Goal: Task Accomplishment & Management: Complete application form

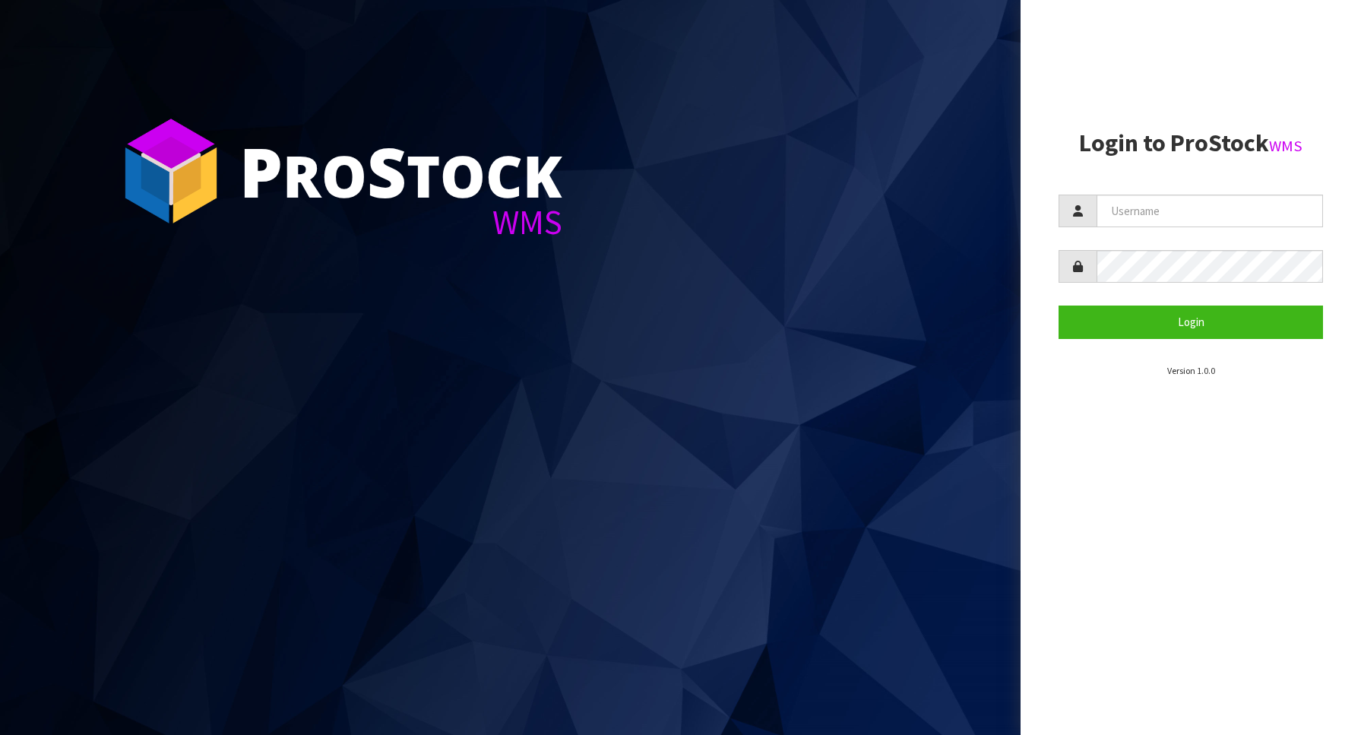
type input "Australianclutch"
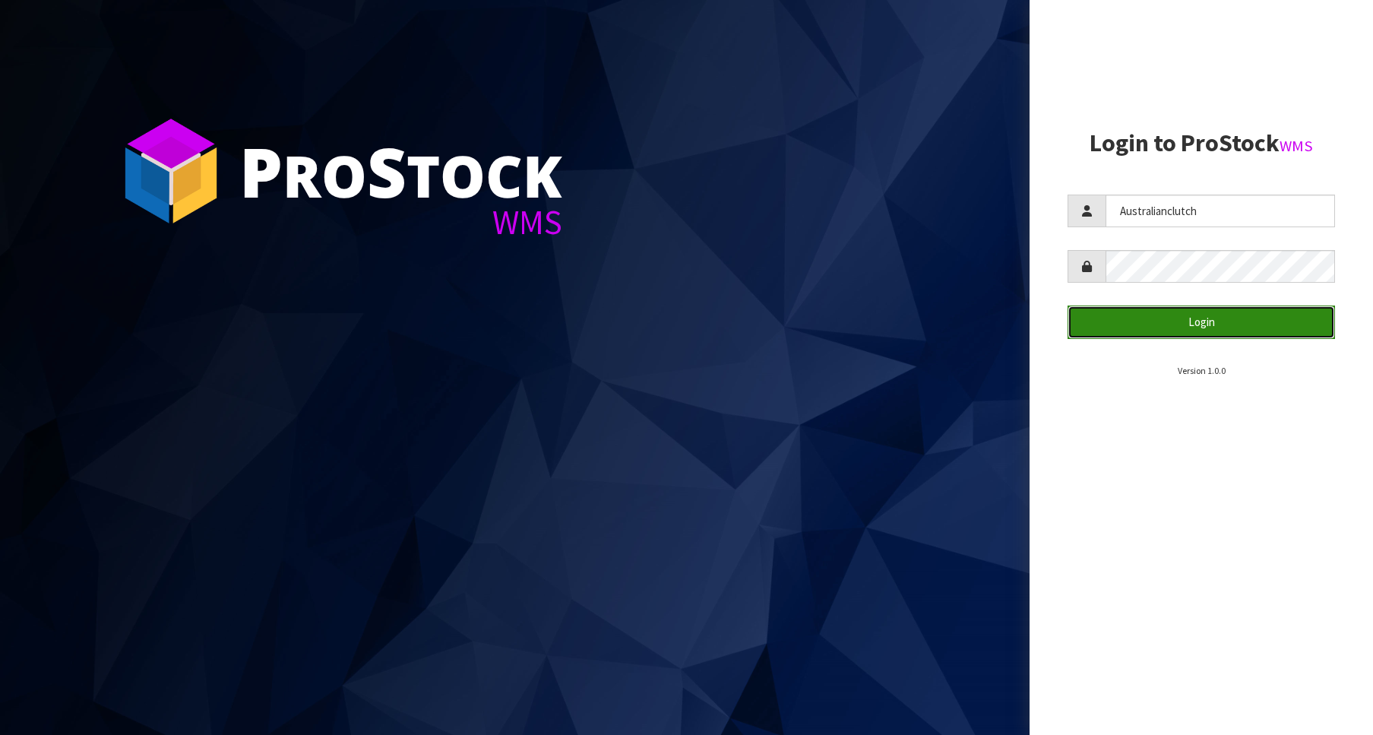
click at [1251, 323] on button "Login" at bounding box center [1201, 321] width 267 height 33
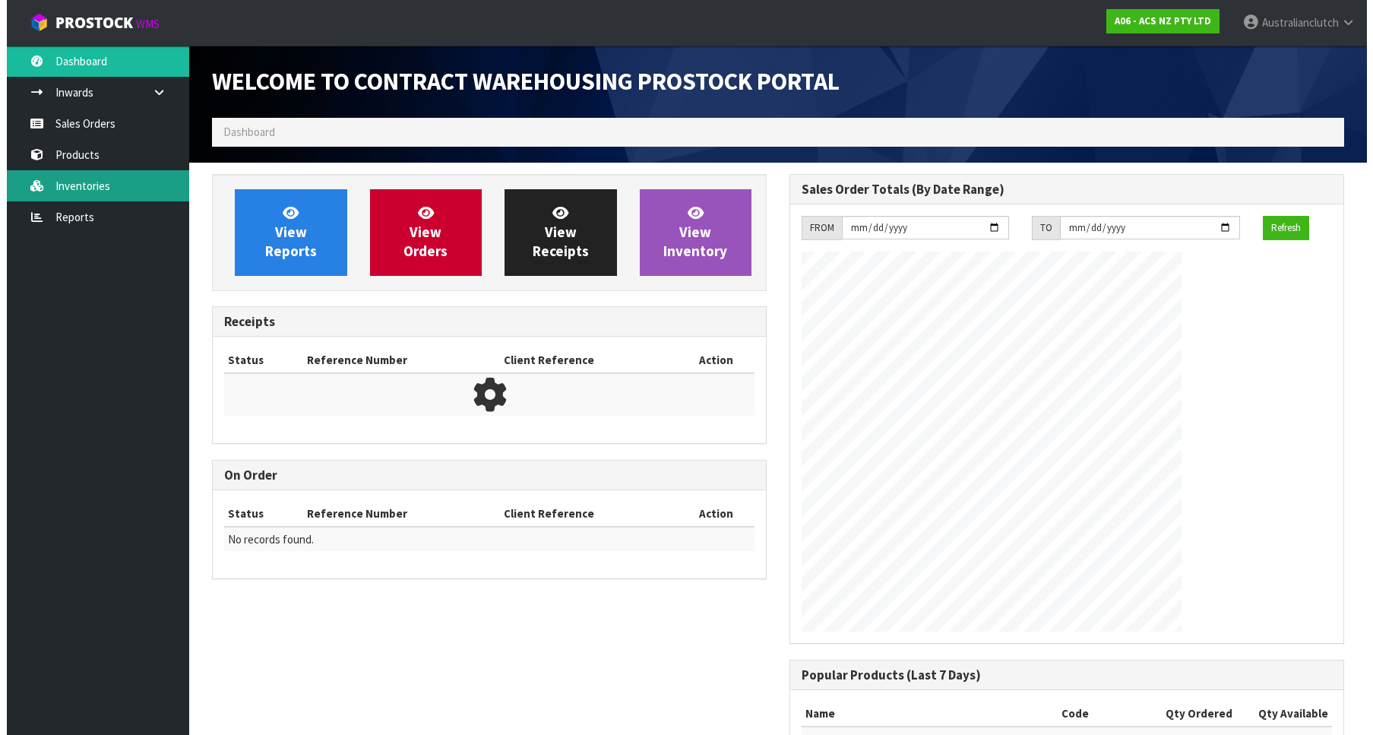
scroll to position [843, 577]
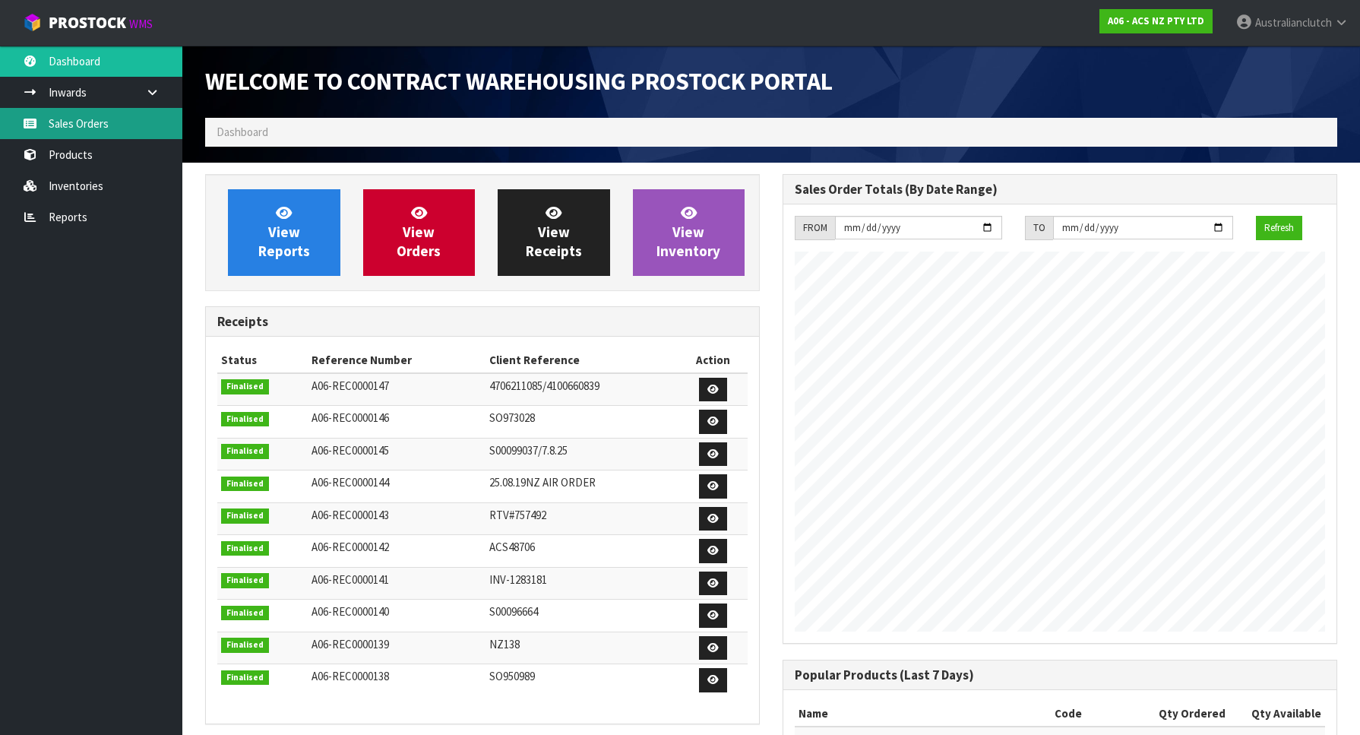
click at [36, 129] on link "Sales Orders" at bounding box center [91, 123] width 182 height 31
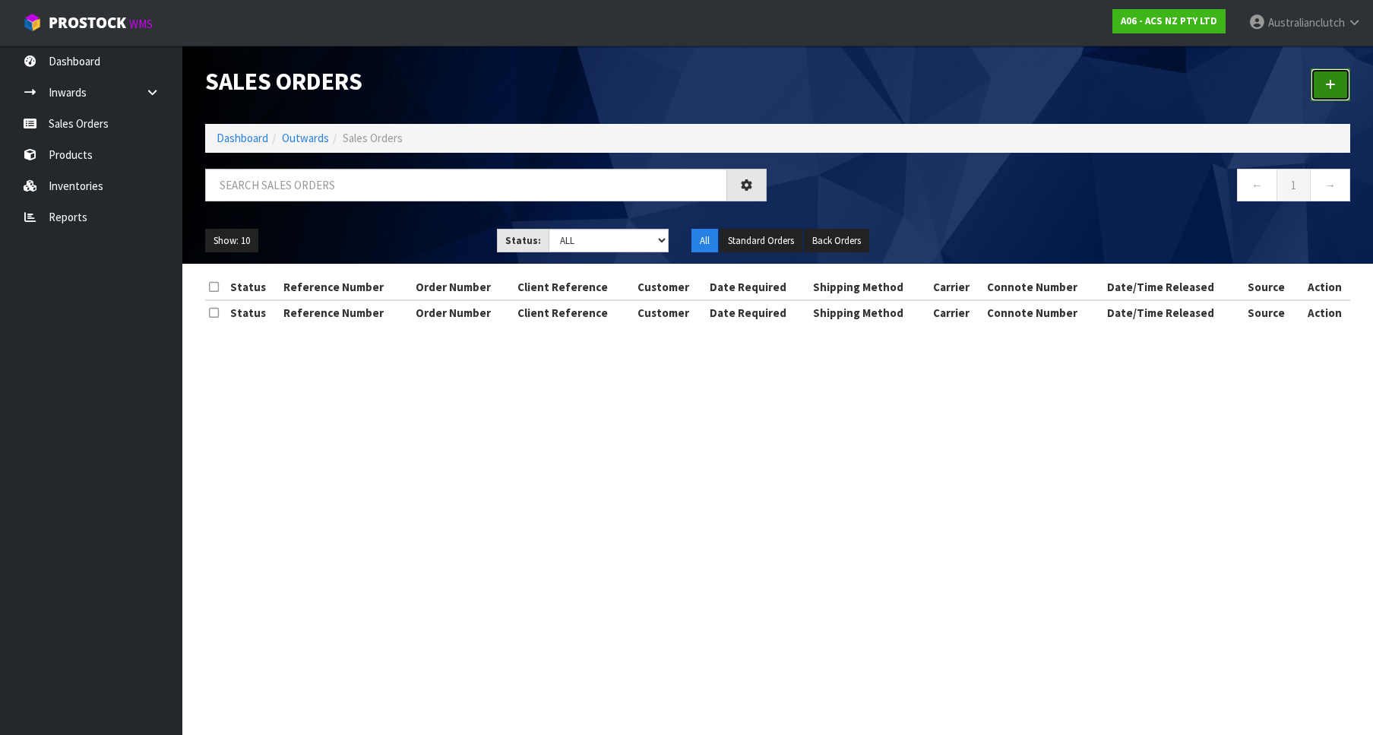
click at [1324, 76] on link at bounding box center [1331, 84] width 40 height 33
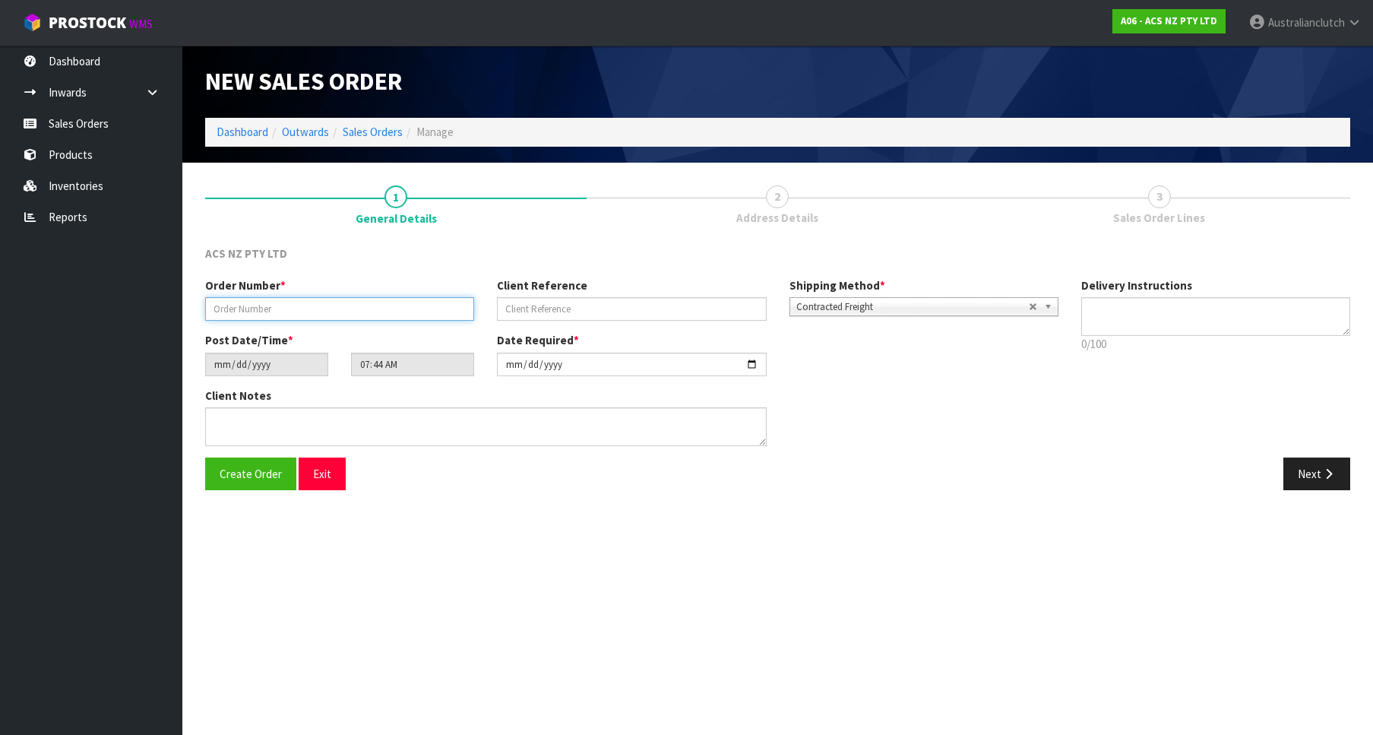
click at [319, 319] on input "text" at bounding box center [339, 309] width 269 height 24
paste input "976044"
type input "976044"
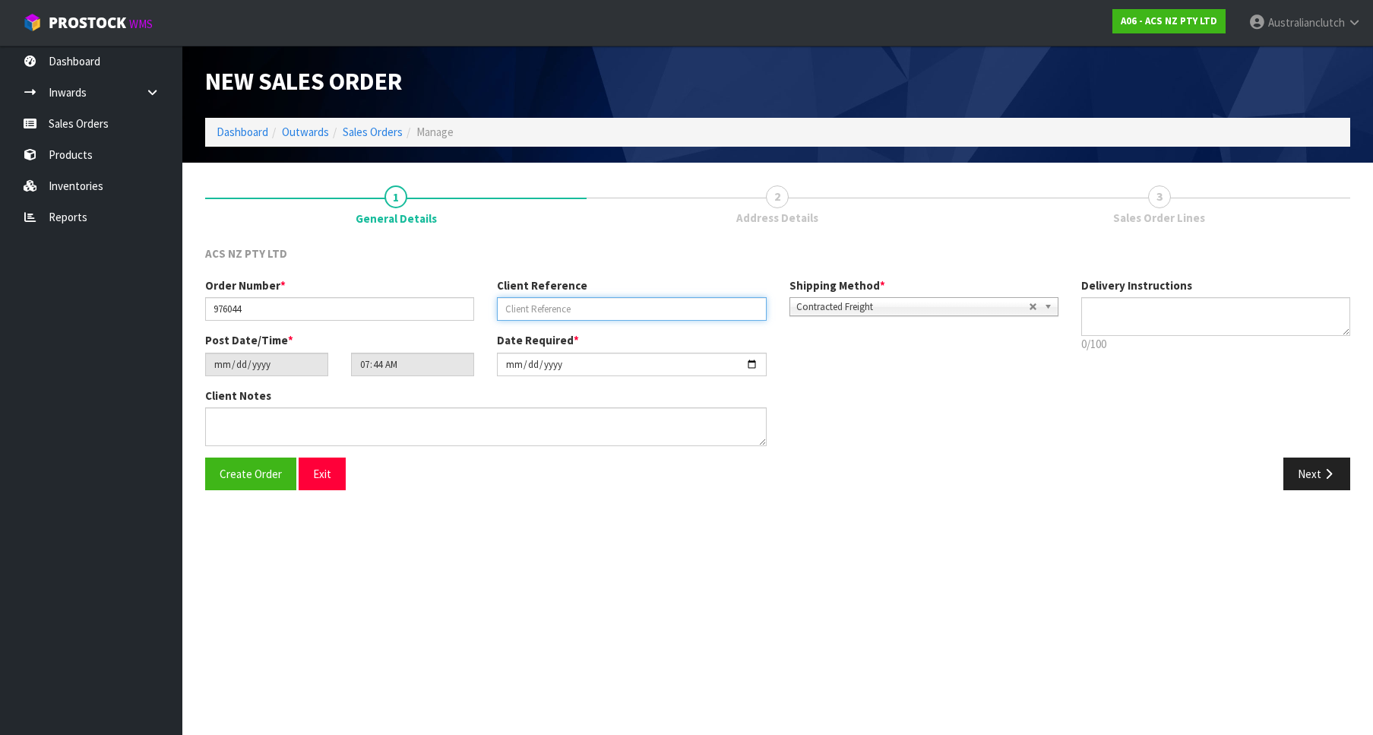
click at [573, 312] on input "text" at bounding box center [631, 309] width 269 height 24
paste input "4706302408"
type input "4706302408"
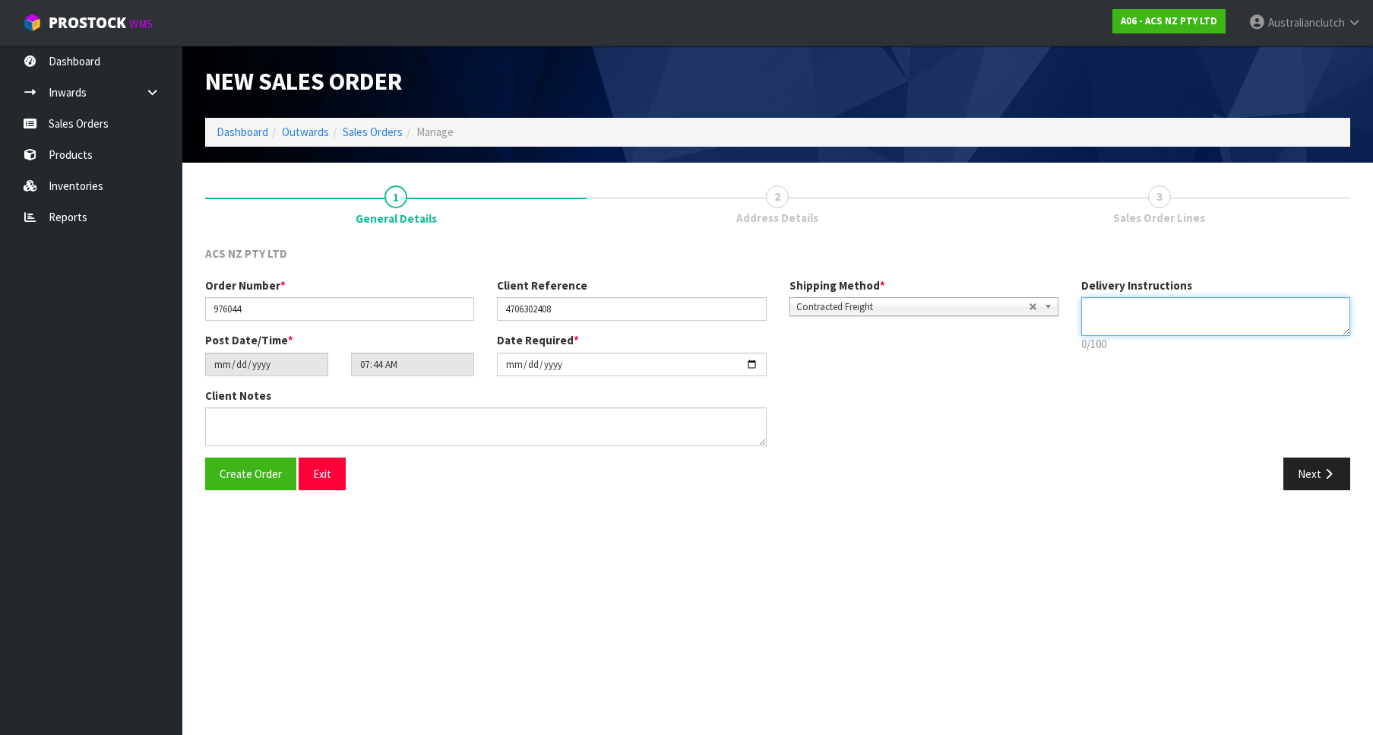
click at [1109, 327] on textarea at bounding box center [1215, 316] width 269 height 39
type textarea "PLEASE SEND VIA NZC"
click at [1343, 472] on button "Next" at bounding box center [1316, 473] width 67 height 33
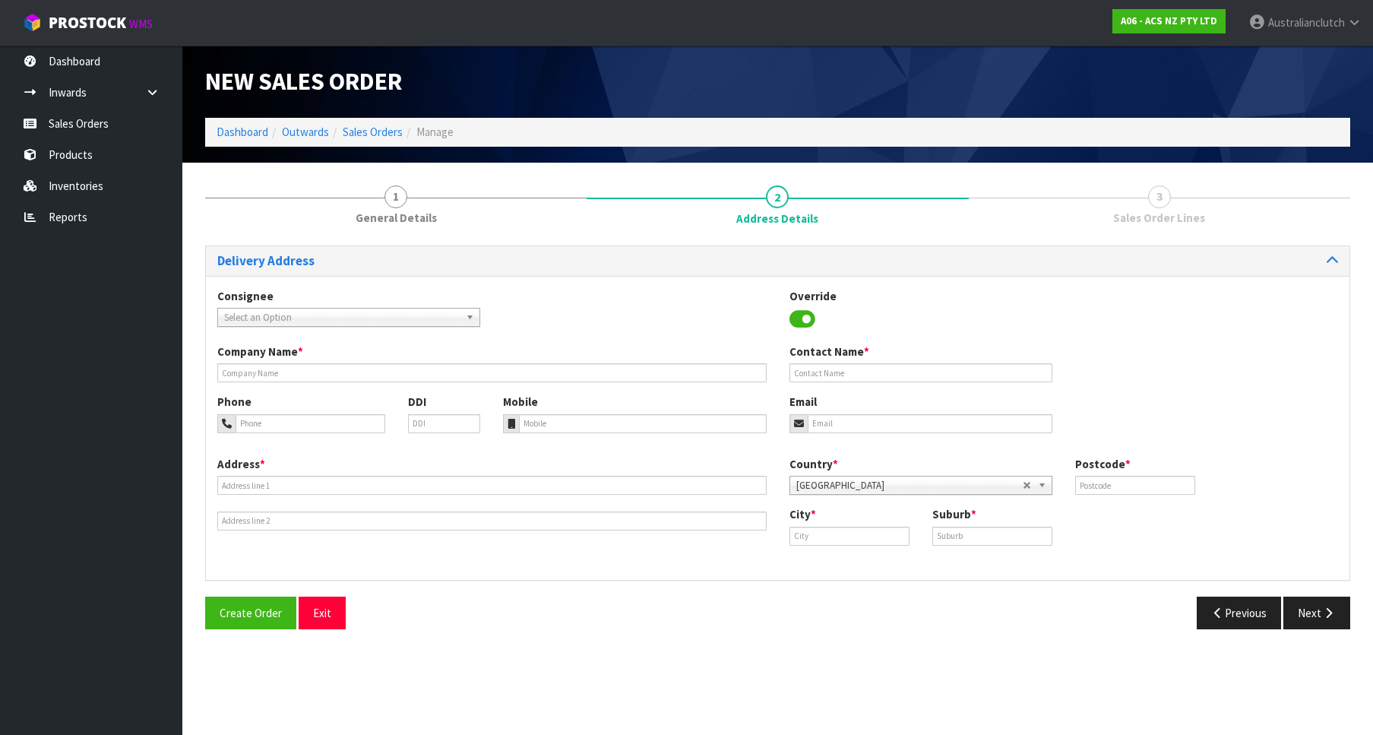
click at [438, 317] on span "Select an Option" at bounding box center [342, 317] width 236 height 18
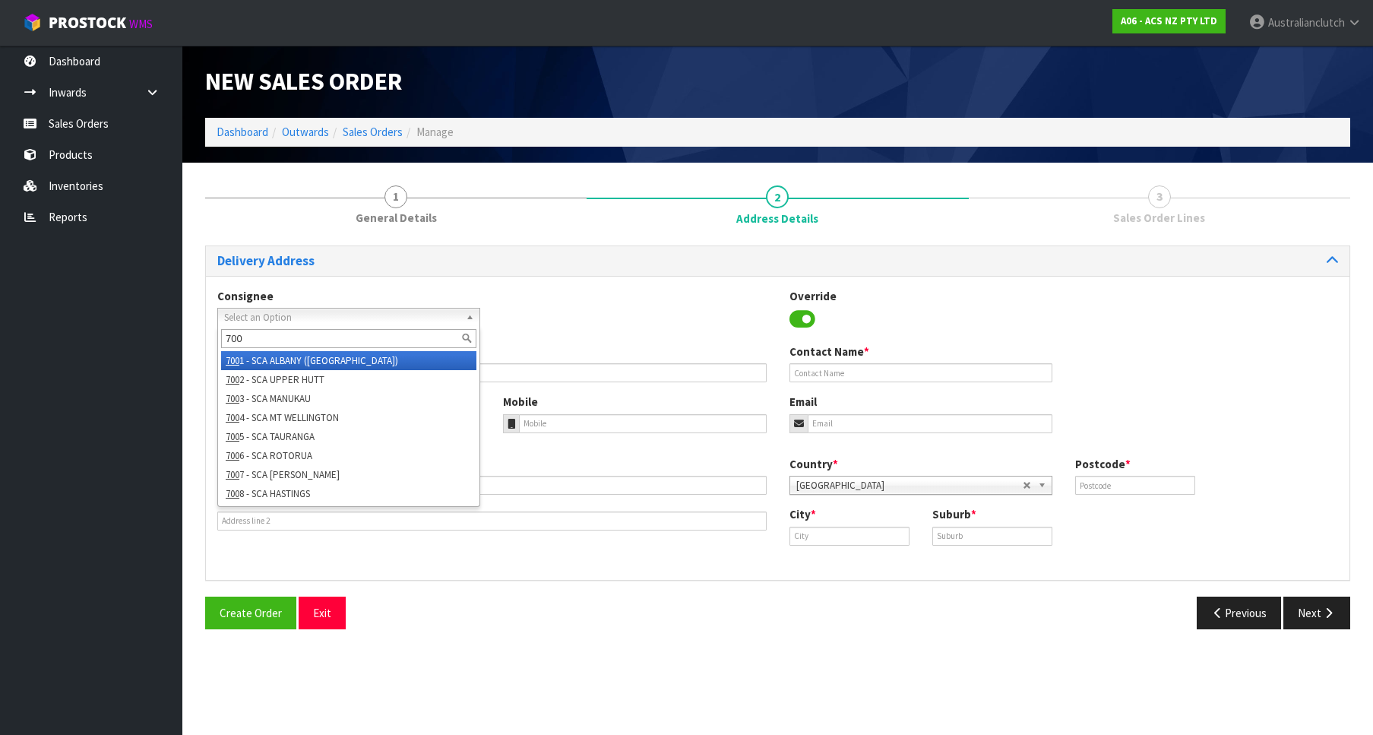
type input "7004"
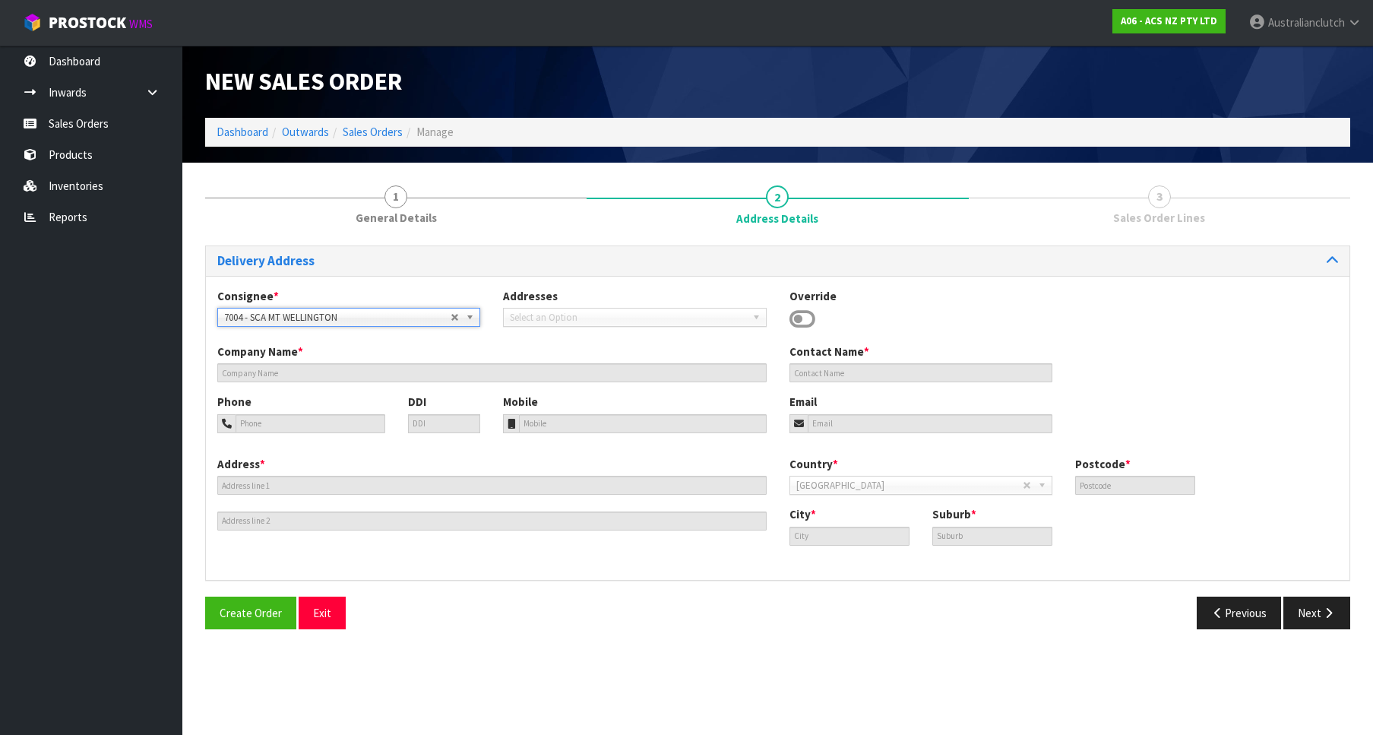
type input "SCA MT WELLINGTON"
type input "09 5746435"
type input "[EMAIL_ADDRESS][DOMAIN_NAME]"
type input "43 MT [GEOGRAPHIC_DATA]"
type input "1060"
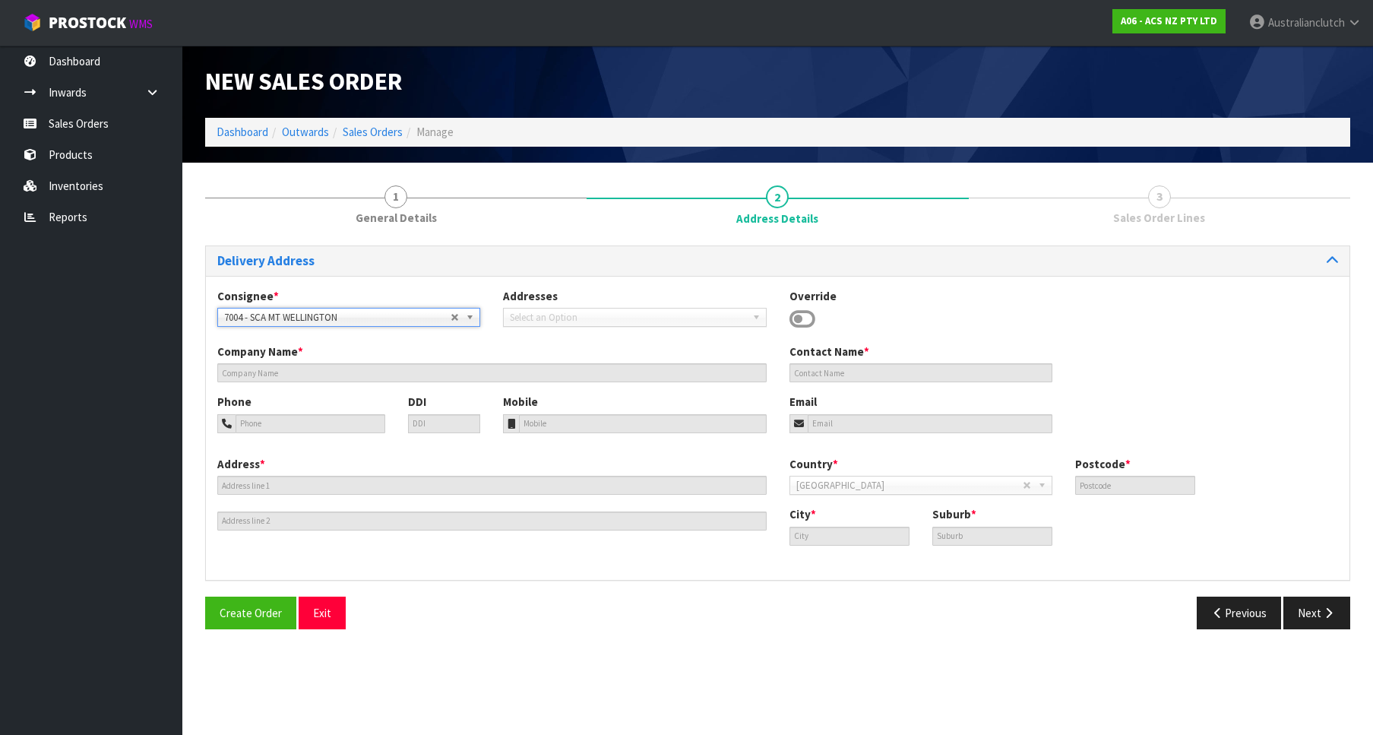
type input "[GEOGRAPHIC_DATA]"
click at [1314, 610] on button "Next" at bounding box center [1316, 612] width 67 height 33
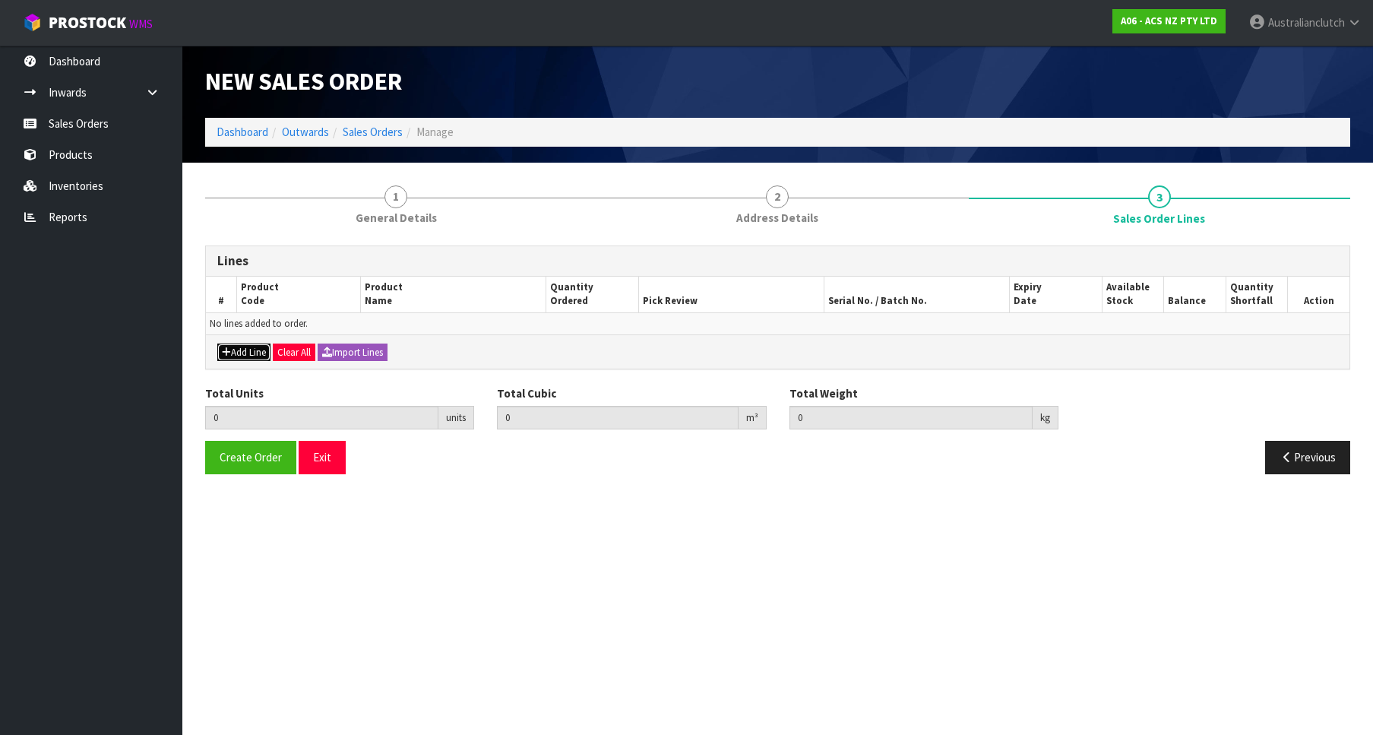
click at [227, 350] on icon "button" at bounding box center [226, 352] width 9 height 10
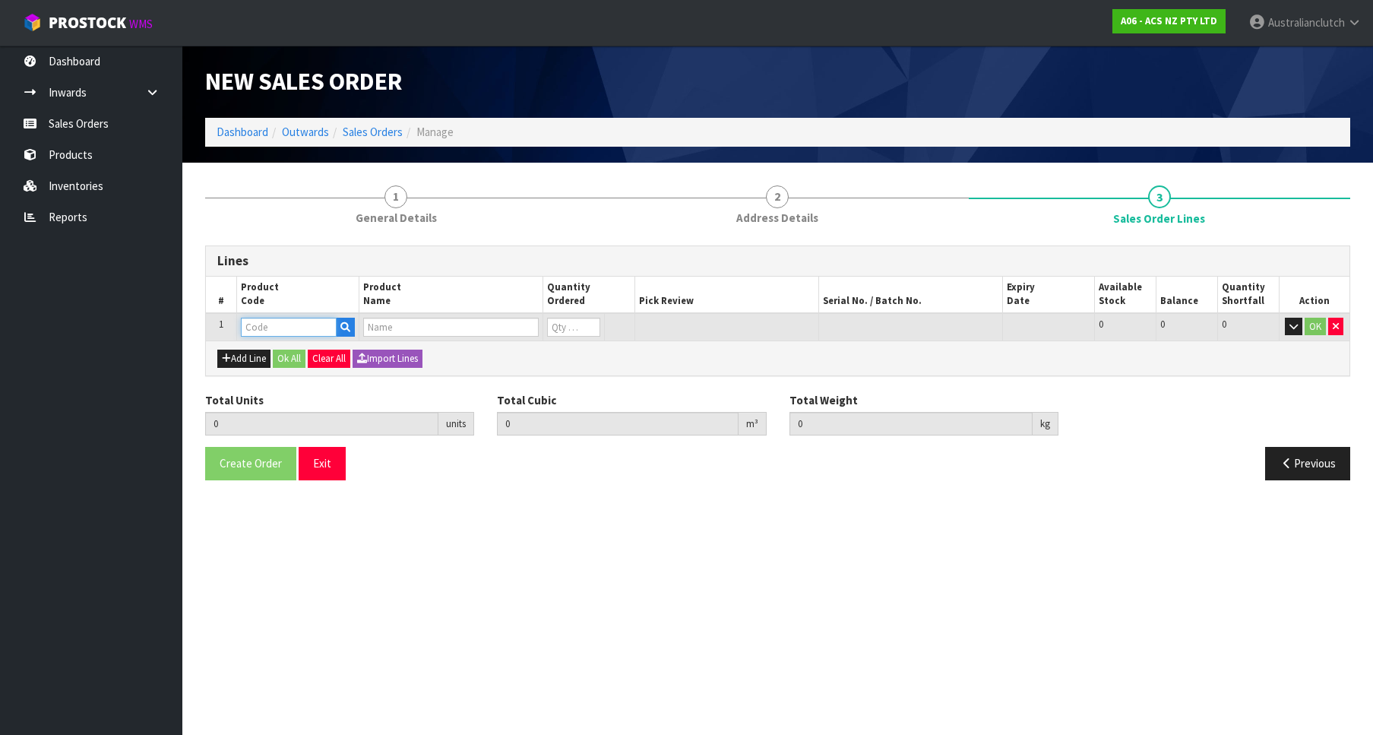
click at [265, 331] on input "text" at bounding box center [289, 327] width 96 height 19
paste input "CLCNI003"
type input "CLCNI003"
type input "0.000000"
type input "0.000"
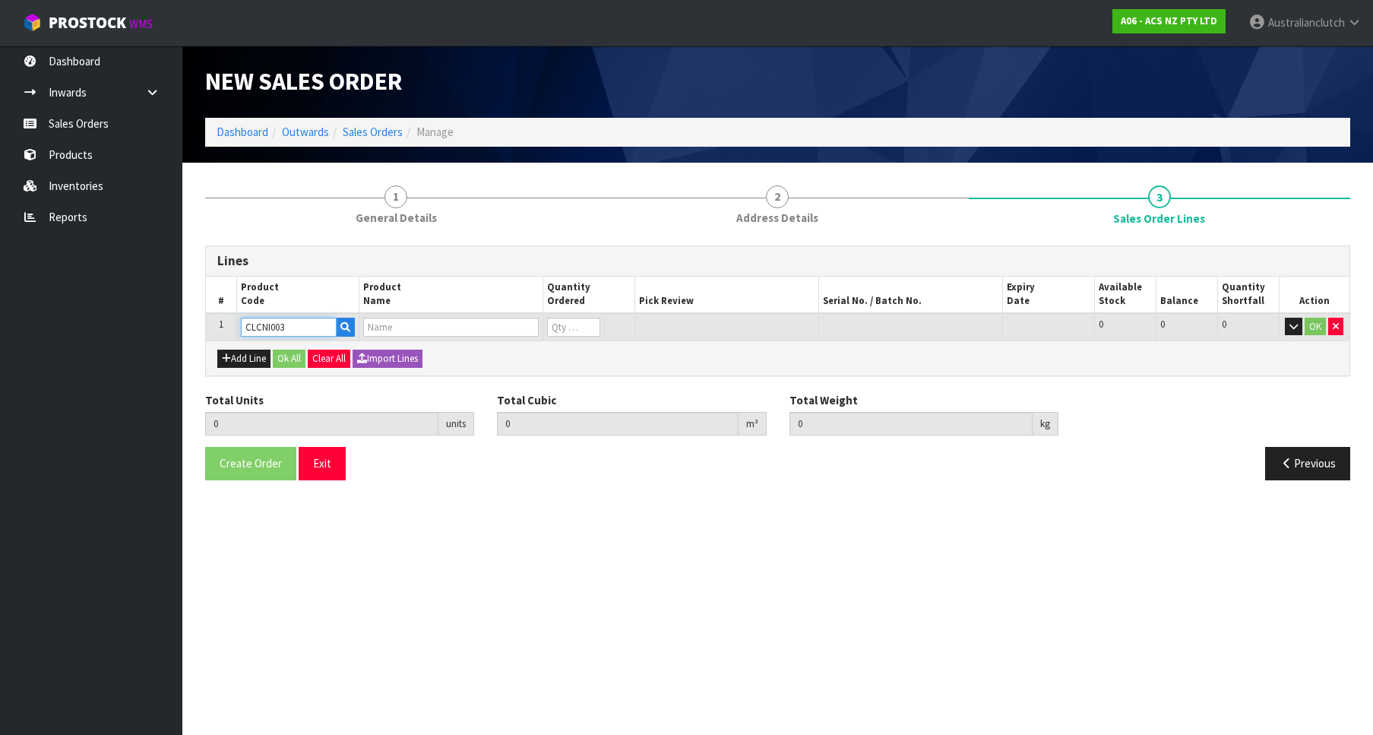
type input "CLUTCH CABLE PULSAR N14/N15 1.6L"
type input "0"
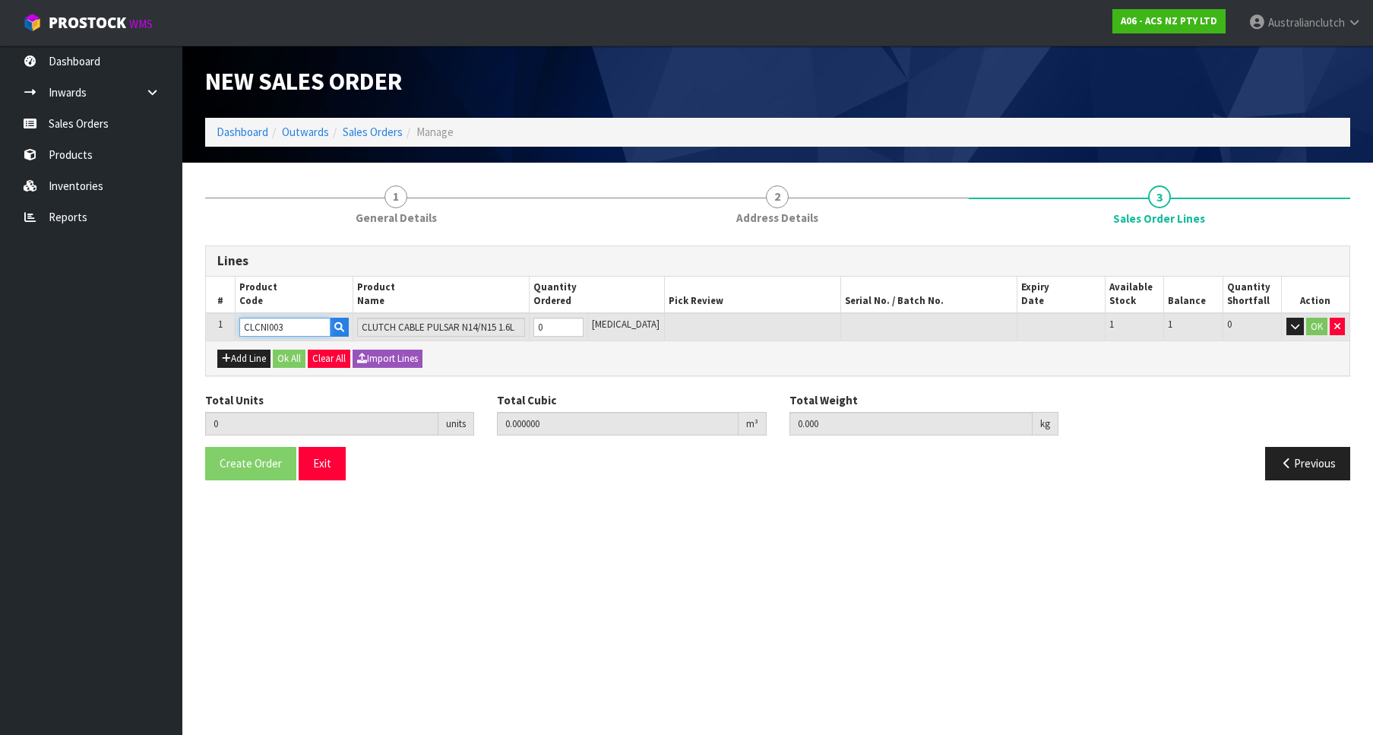
type input "1"
type input "0.00378"
type input "0.65"
type input "1"
click at [584, 321] on input "1" at bounding box center [558, 327] width 50 height 19
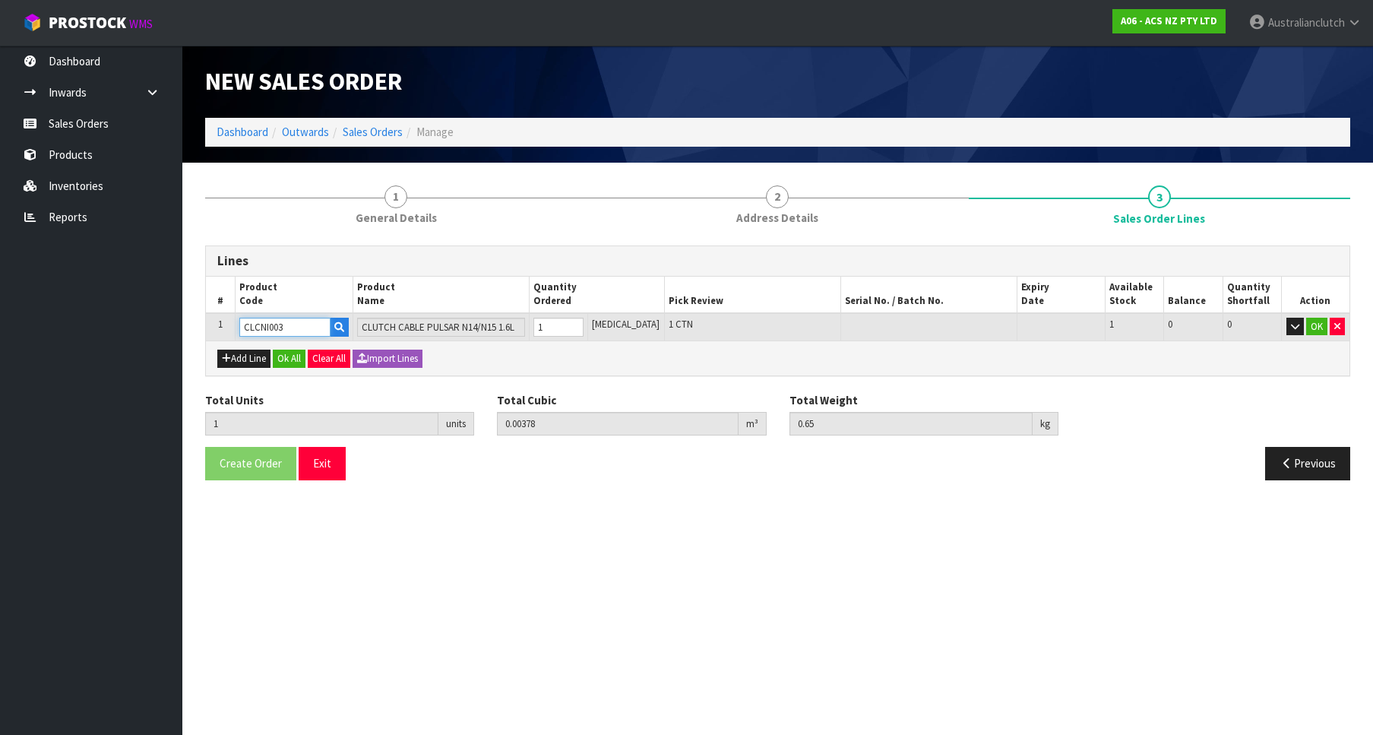
type input "CLCNI003"
click at [1305, 324] on td "OK" at bounding box center [1315, 327] width 68 height 28
click at [1314, 334] on button "OK" at bounding box center [1316, 327] width 21 height 18
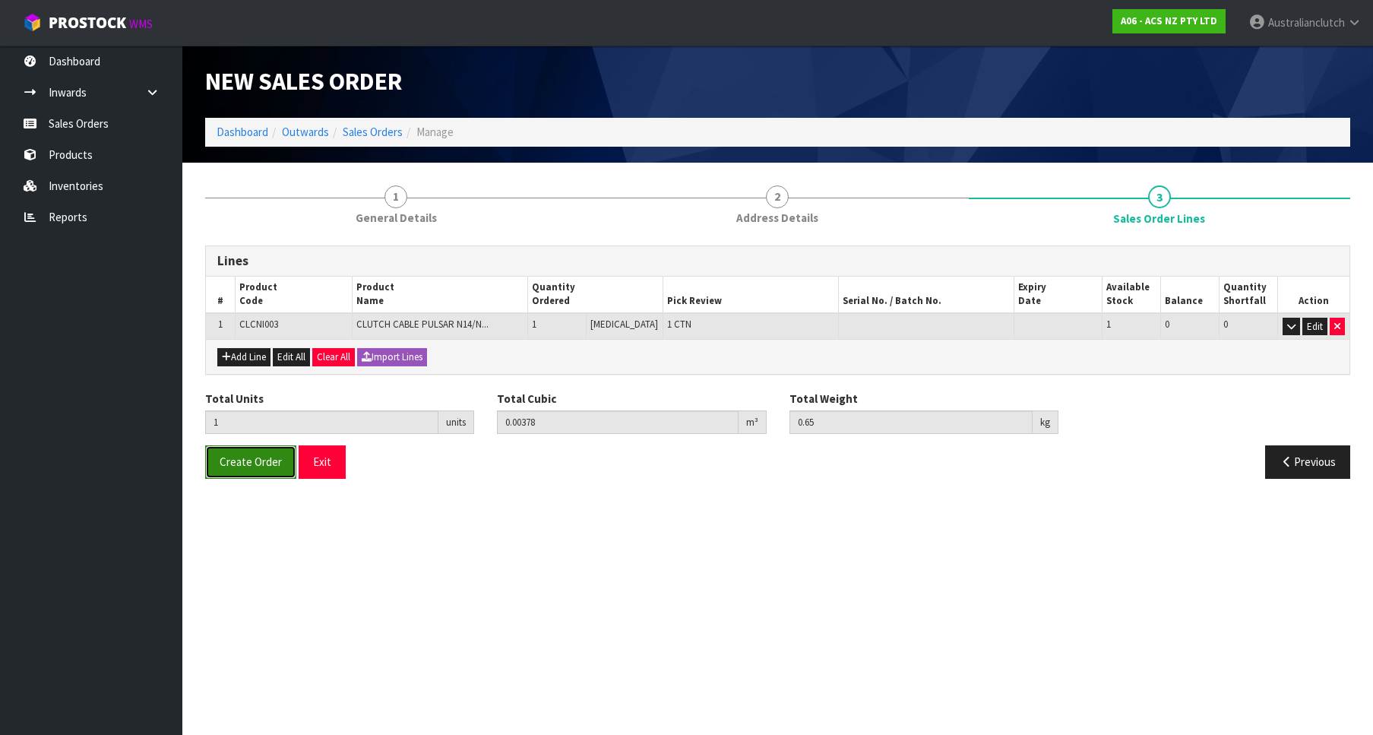
click at [264, 470] on button "Create Order" at bounding box center [250, 461] width 91 height 33
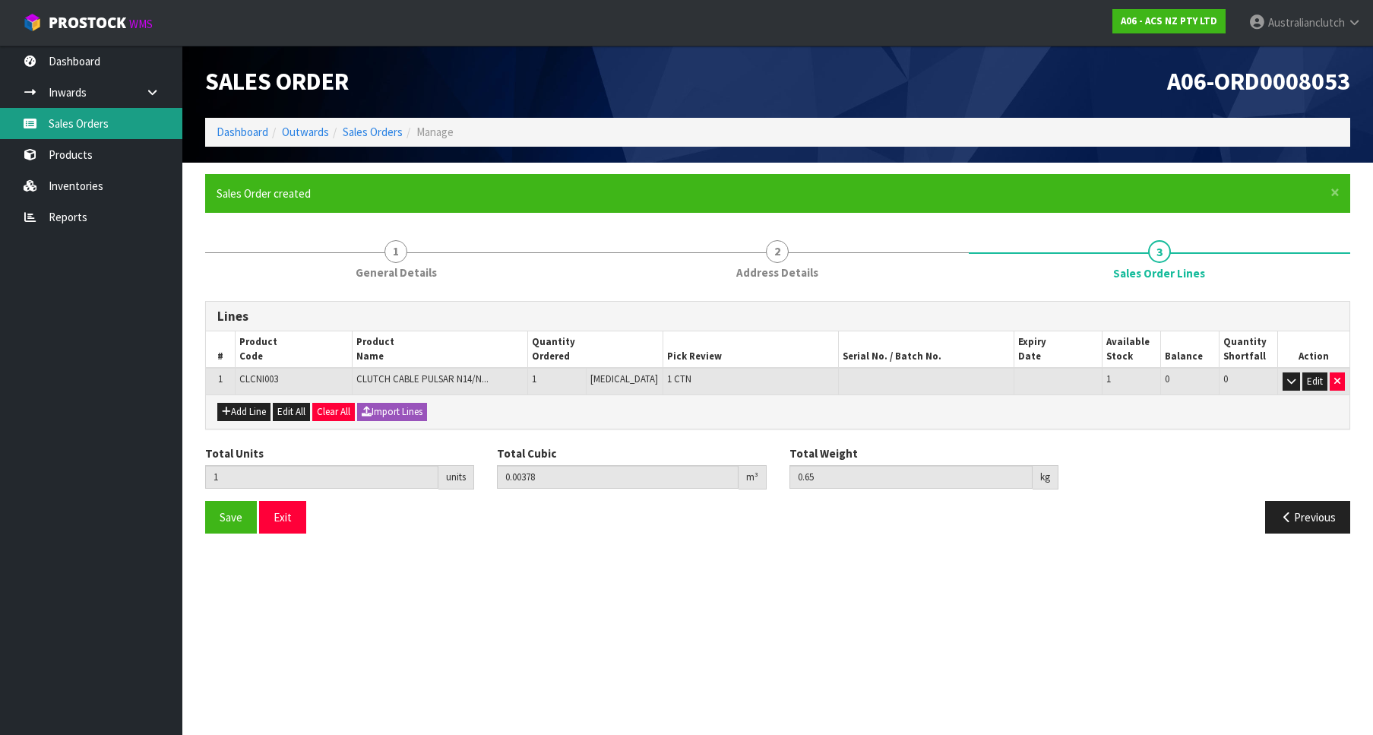
click at [58, 131] on link "Sales Orders" at bounding box center [91, 123] width 182 height 31
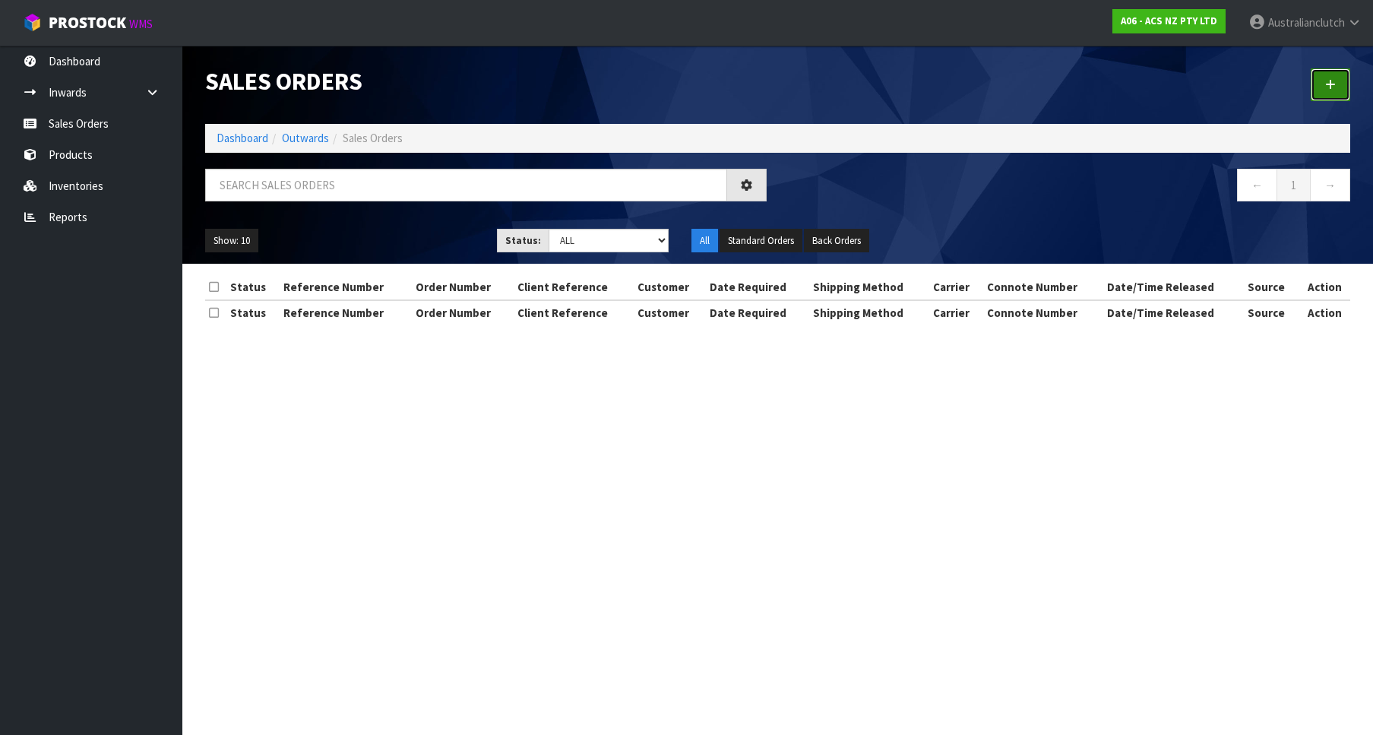
click at [1340, 77] on link at bounding box center [1331, 84] width 40 height 33
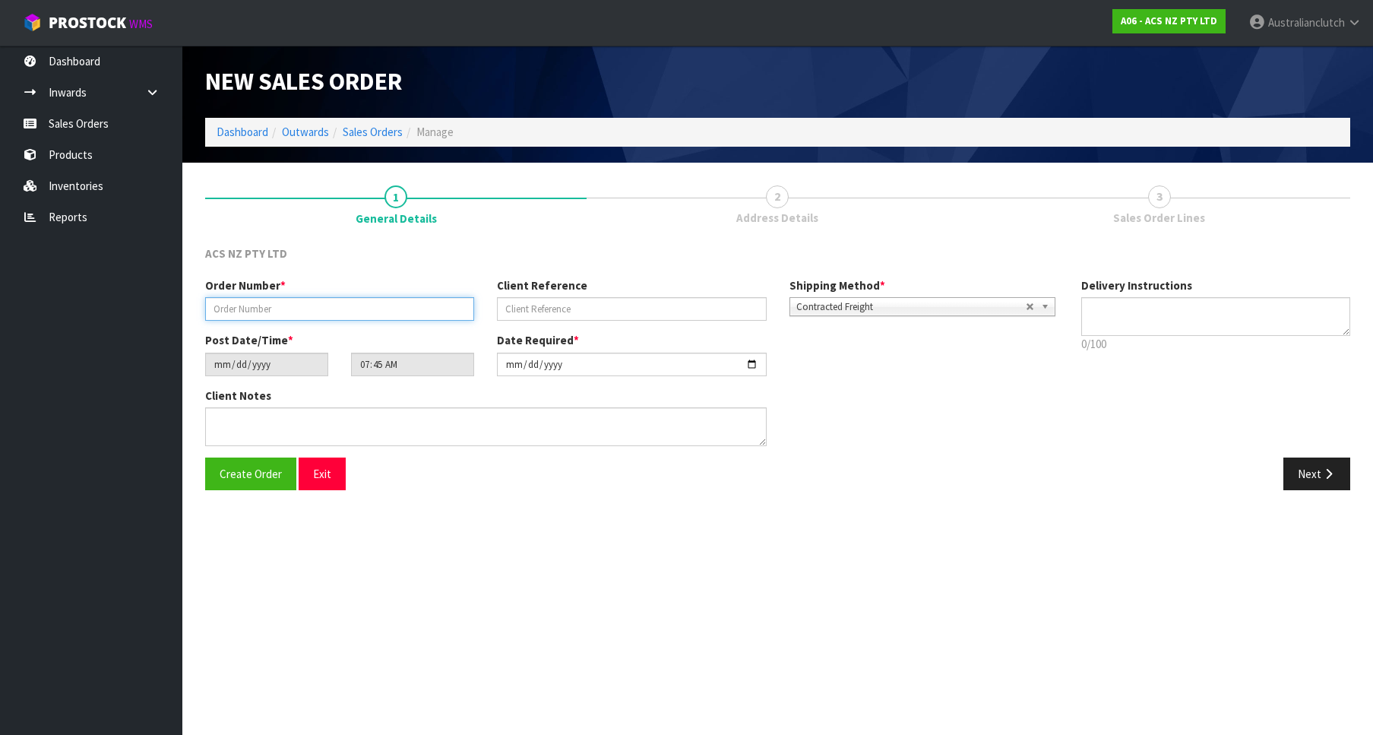
click at [298, 303] on input "text" at bounding box center [339, 309] width 269 height 24
paste input "976048"
type input "976048"
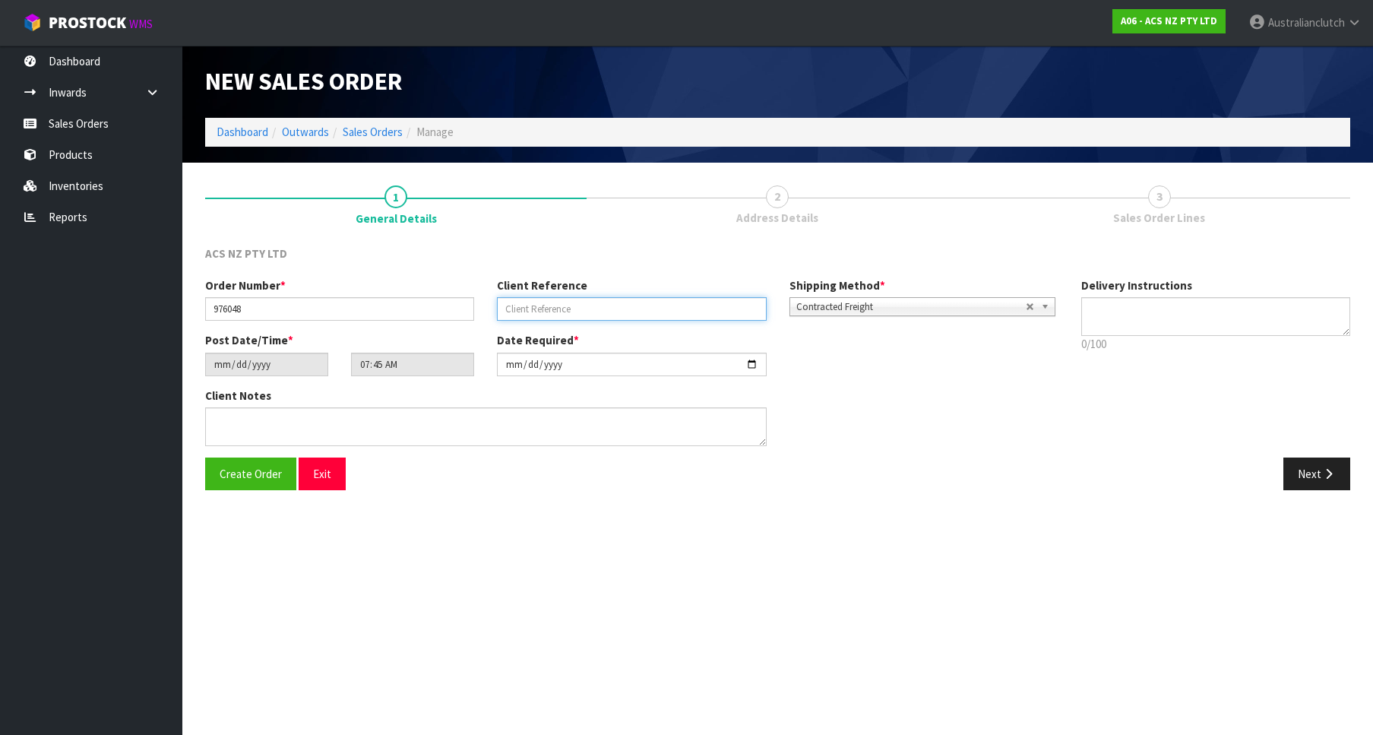
click at [558, 311] on input "text" at bounding box center [631, 309] width 269 height 24
paste input "4706302603"
type input "4706302603"
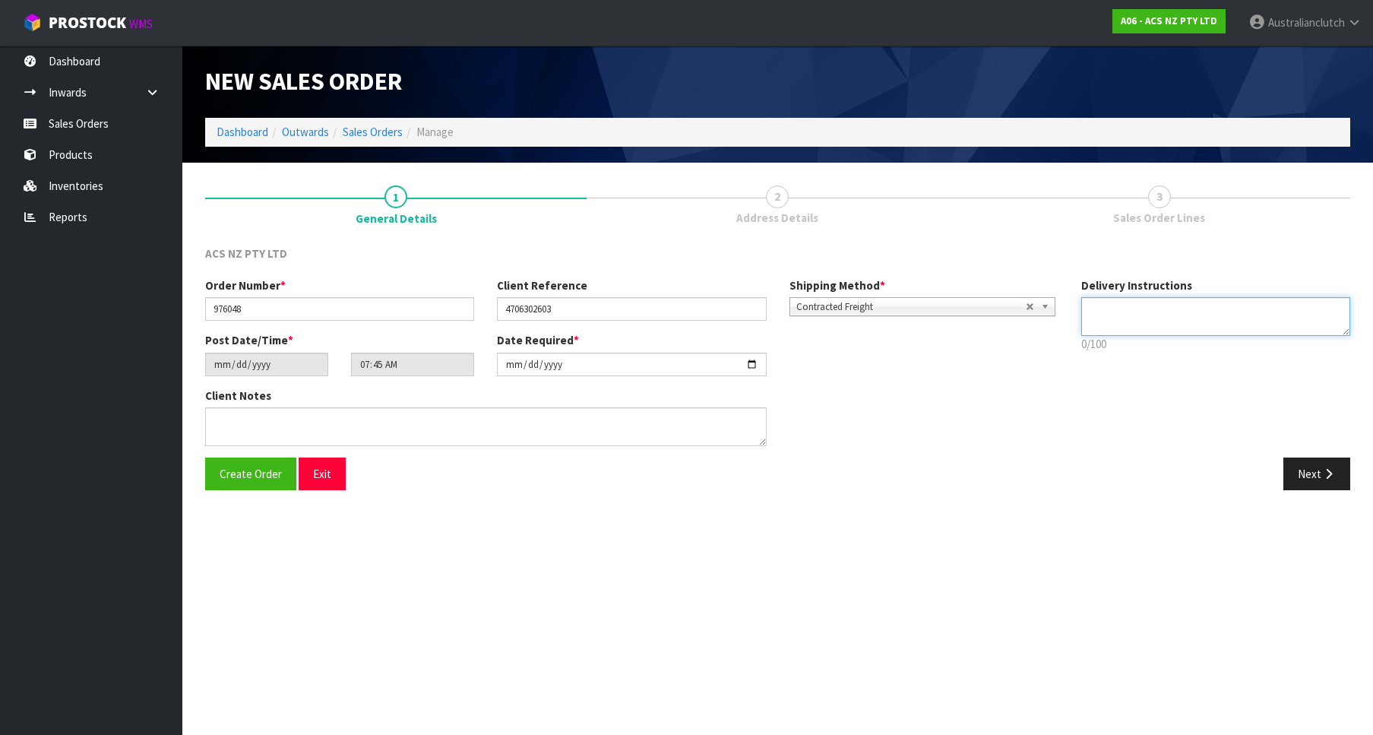
click at [1181, 324] on textarea at bounding box center [1215, 316] width 269 height 39
type textarea "PLEASE SEND VIA NZC"
click at [1351, 476] on div "Next" at bounding box center [1070, 473] width 584 height 33
click at [1324, 470] on icon "button" at bounding box center [1328, 473] width 14 height 11
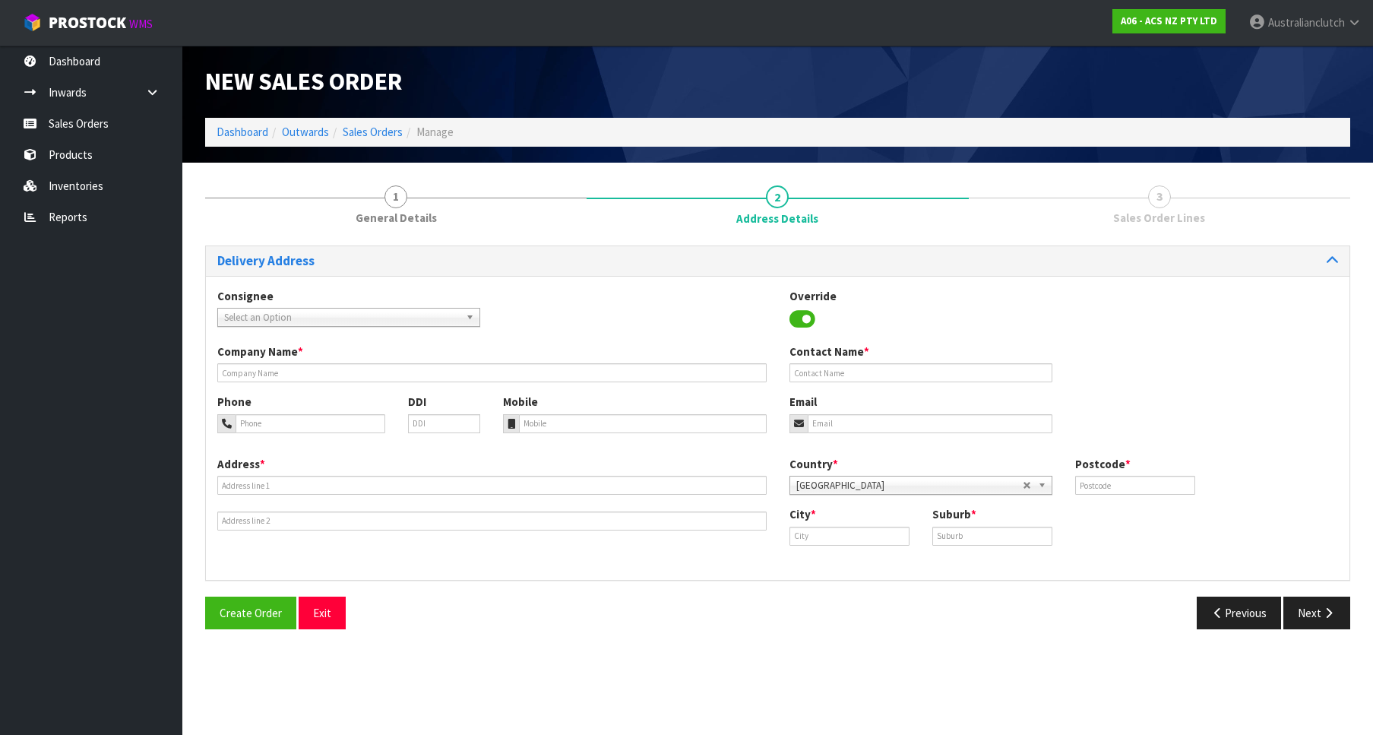
click at [337, 312] on span "Select an Option" at bounding box center [342, 317] width 236 height 18
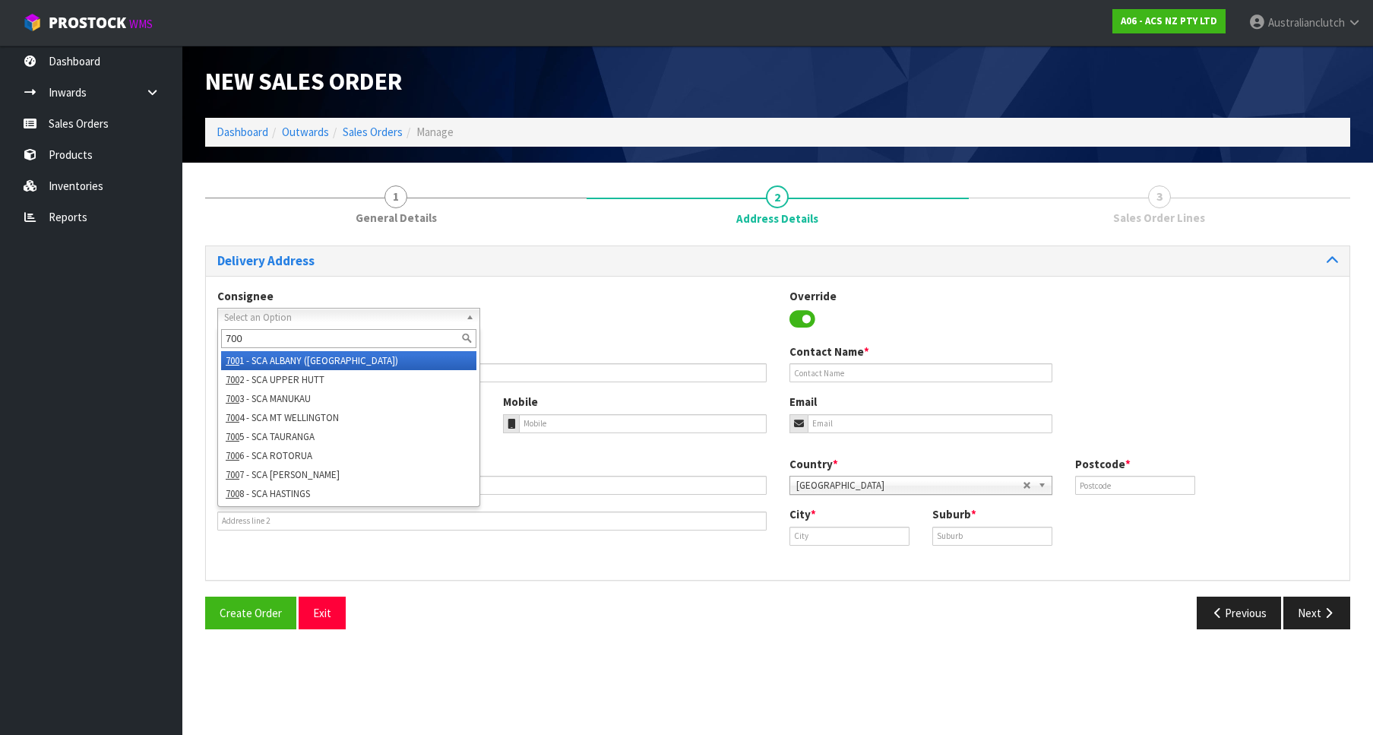
type input "7006"
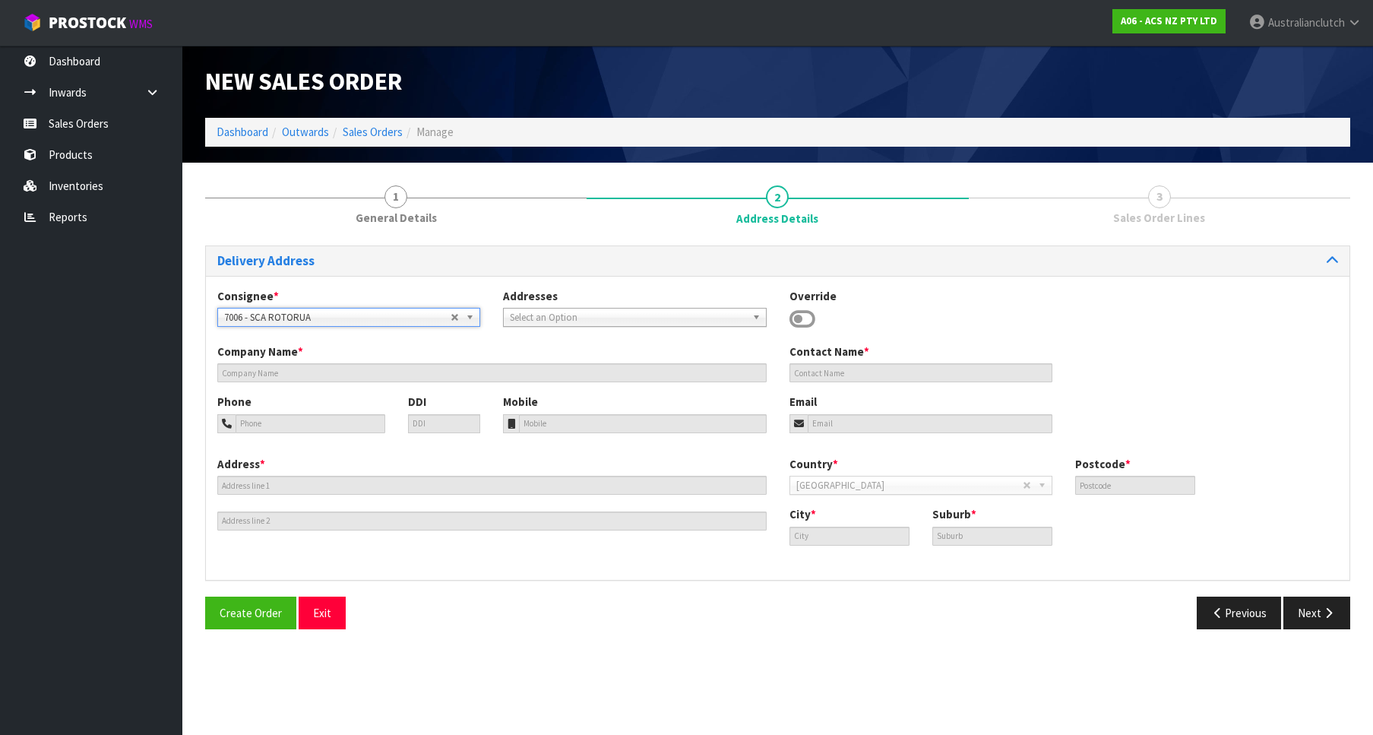
type input "SCA ROTORUA"
type input "07 3485275"
type input "[EMAIL_ADDRESS][DOMAIN_NAME]"
type input "[STREET_ADDRESS]"
type input "3015"
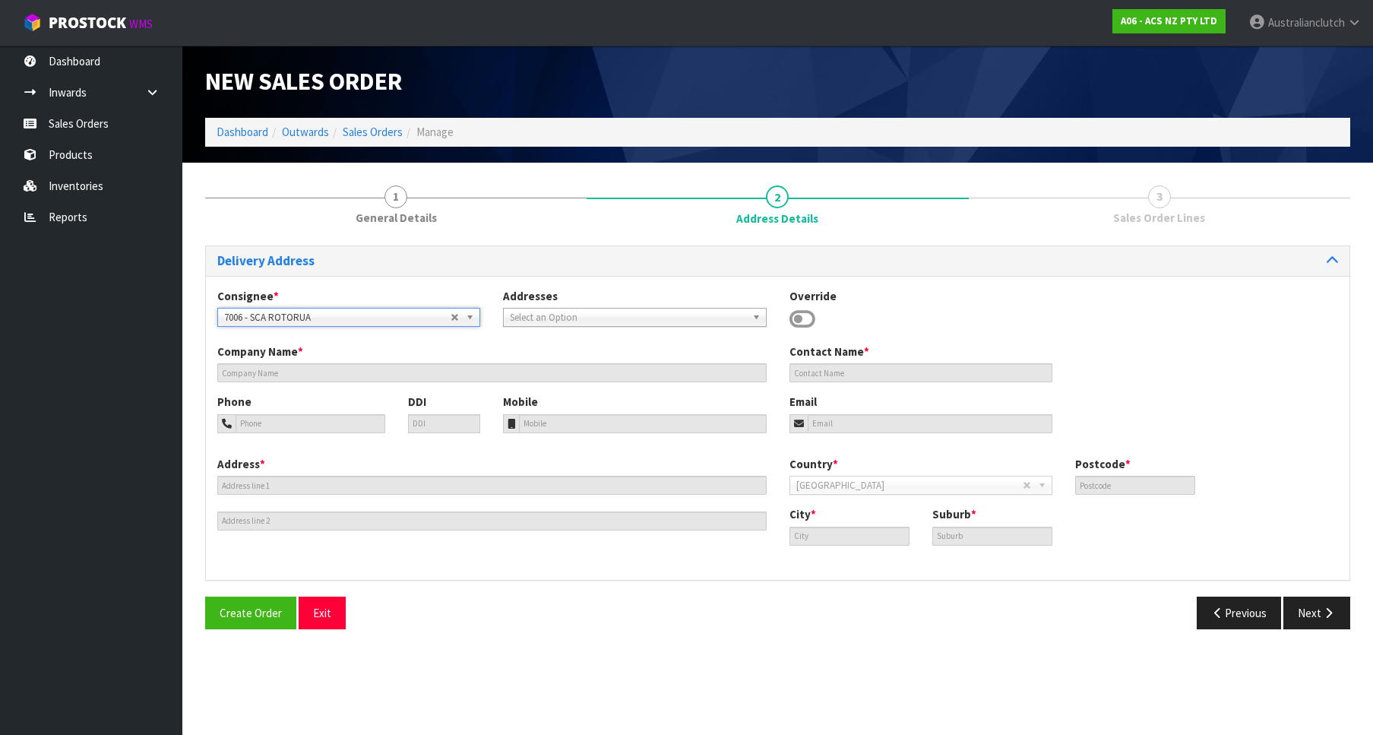
type input "Rotorua"
type input "HILLCREST"
click at [1333, 610] on icon "button" at bounding box center [1328, 612] width 14 height 11
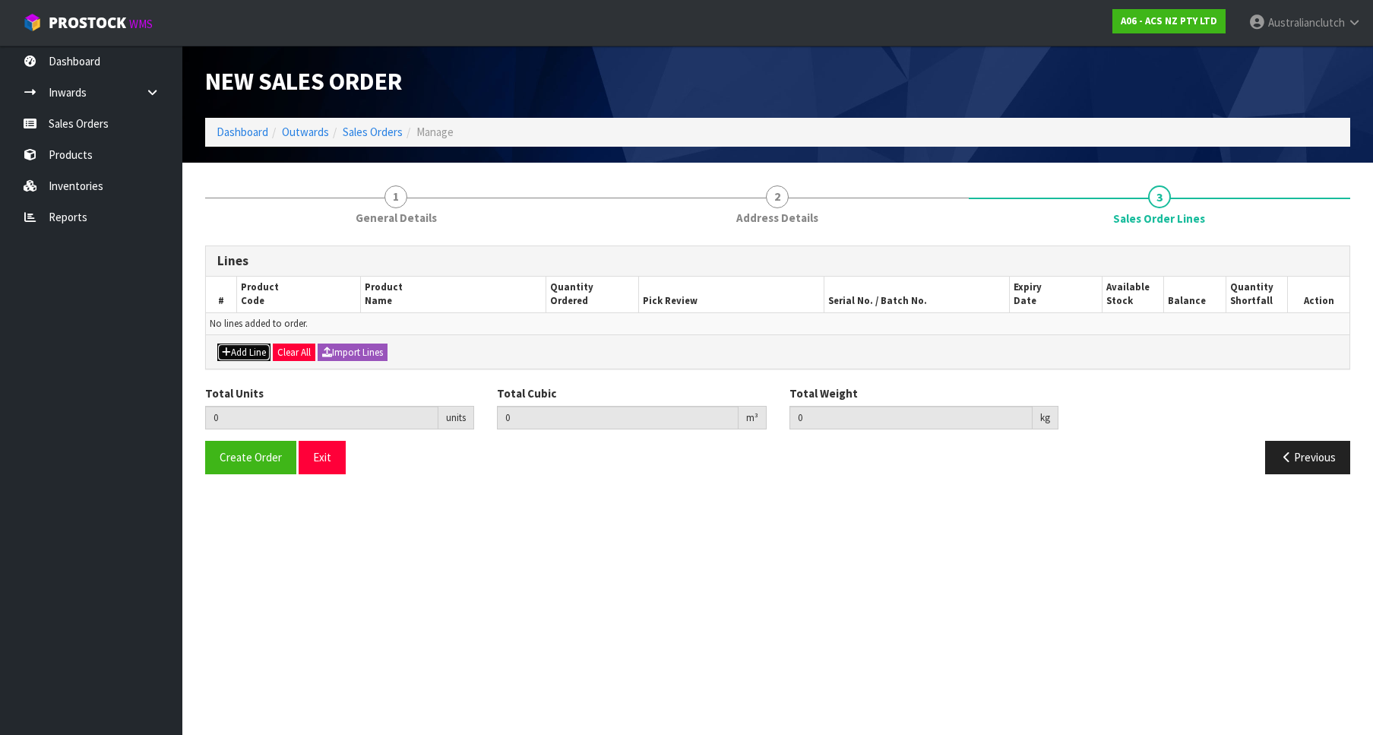
click at [243, 353] on button "Add Line" at bounding box center [243, 352] width 53 height 18
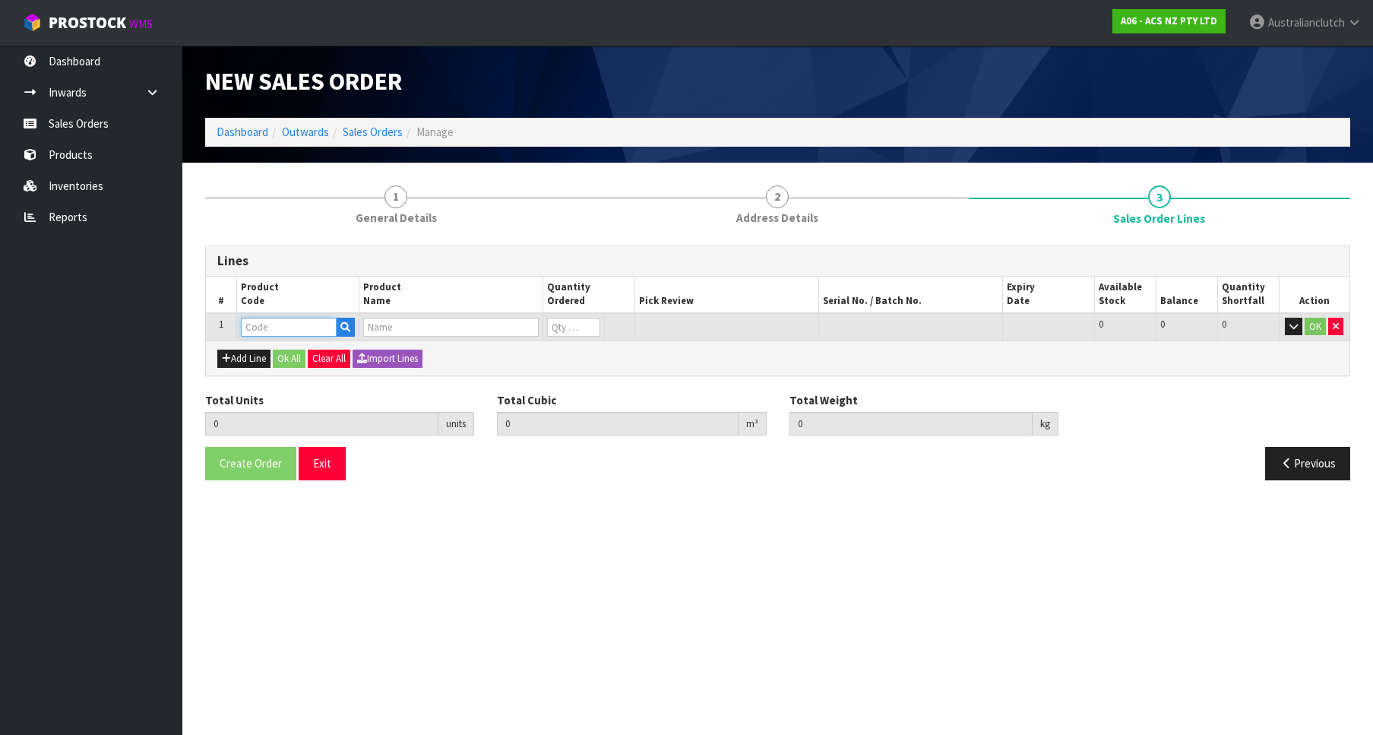
click at [266, 335] on input "text" at bounding box center [289, 327] width 96 height 19
paste input "MCFD028"
type input "MCFD028"
type input "0.000000"
type input "0.000"
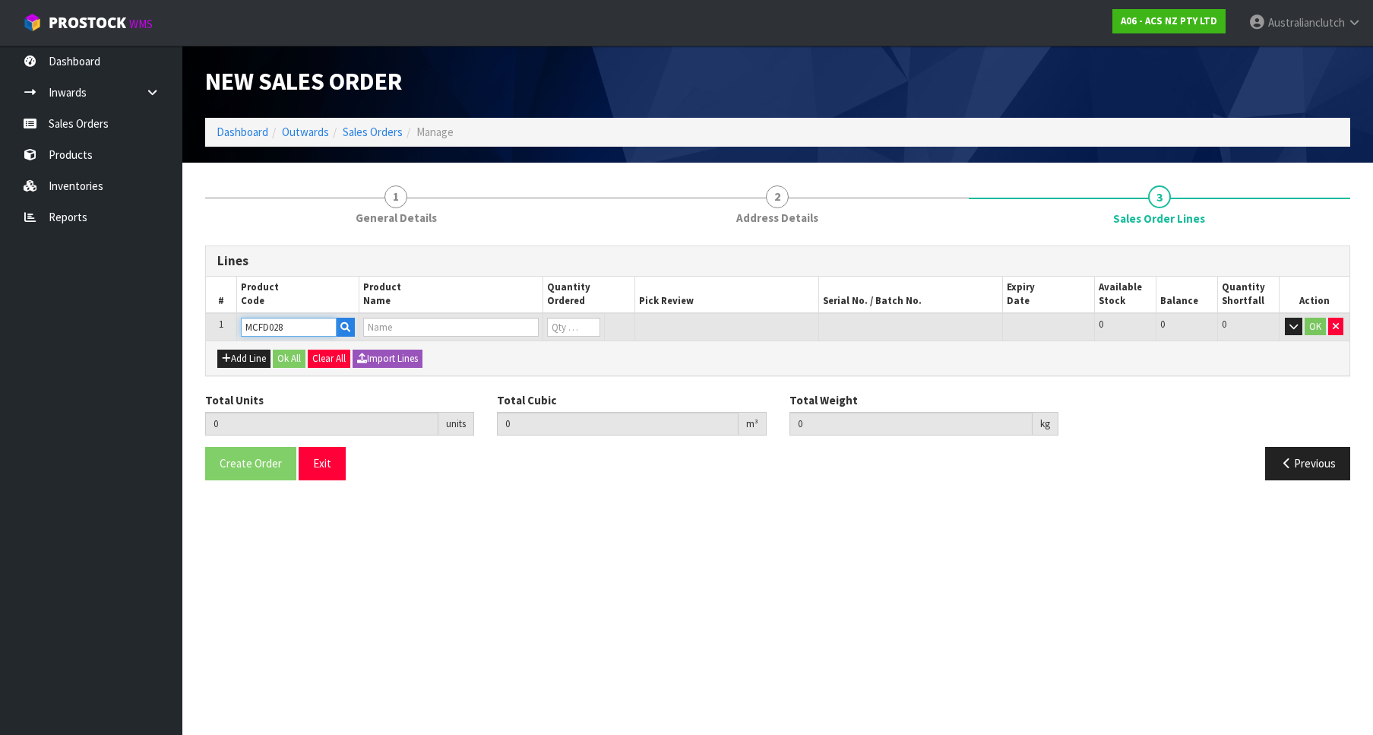
type input "CLUTCH M/CYL FORD 19.05MM (3/4")"
type input "0"
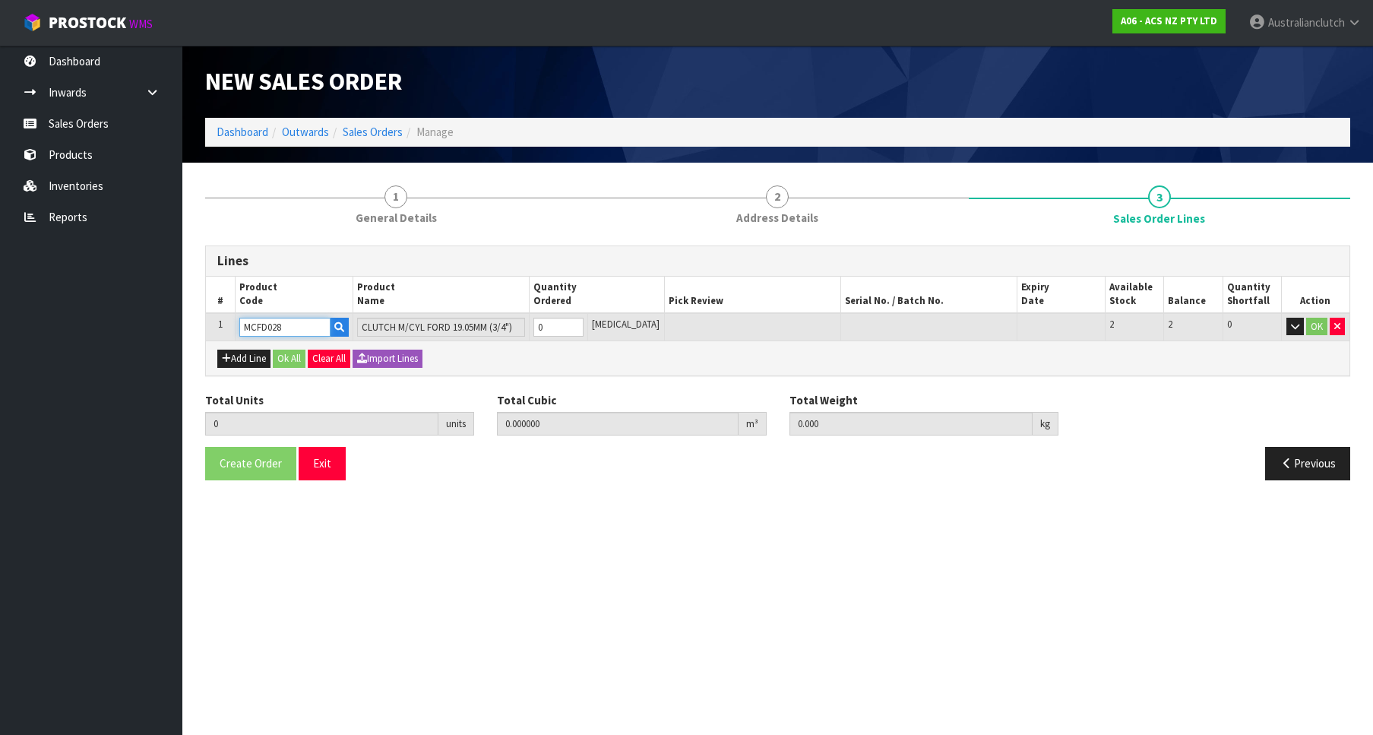
type input "1"
type input "0.002981"
type input "0.25"
type input "1"
click at [584, 321] on input "1" at bounding box center [558, 327] width 50 height 19
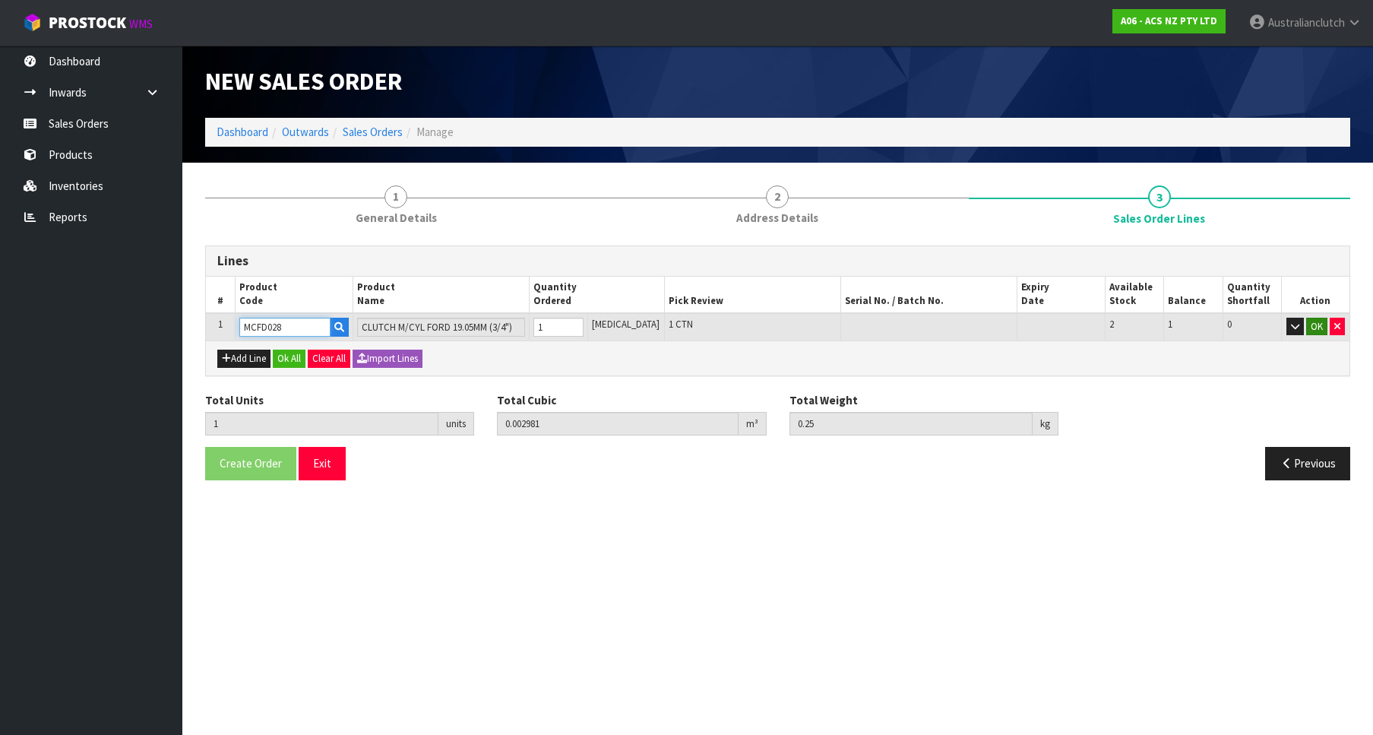
type input "MCFD028"
click at [1317, 329] on button "OK" at bounding box center [1316, 327] width 21 height 18
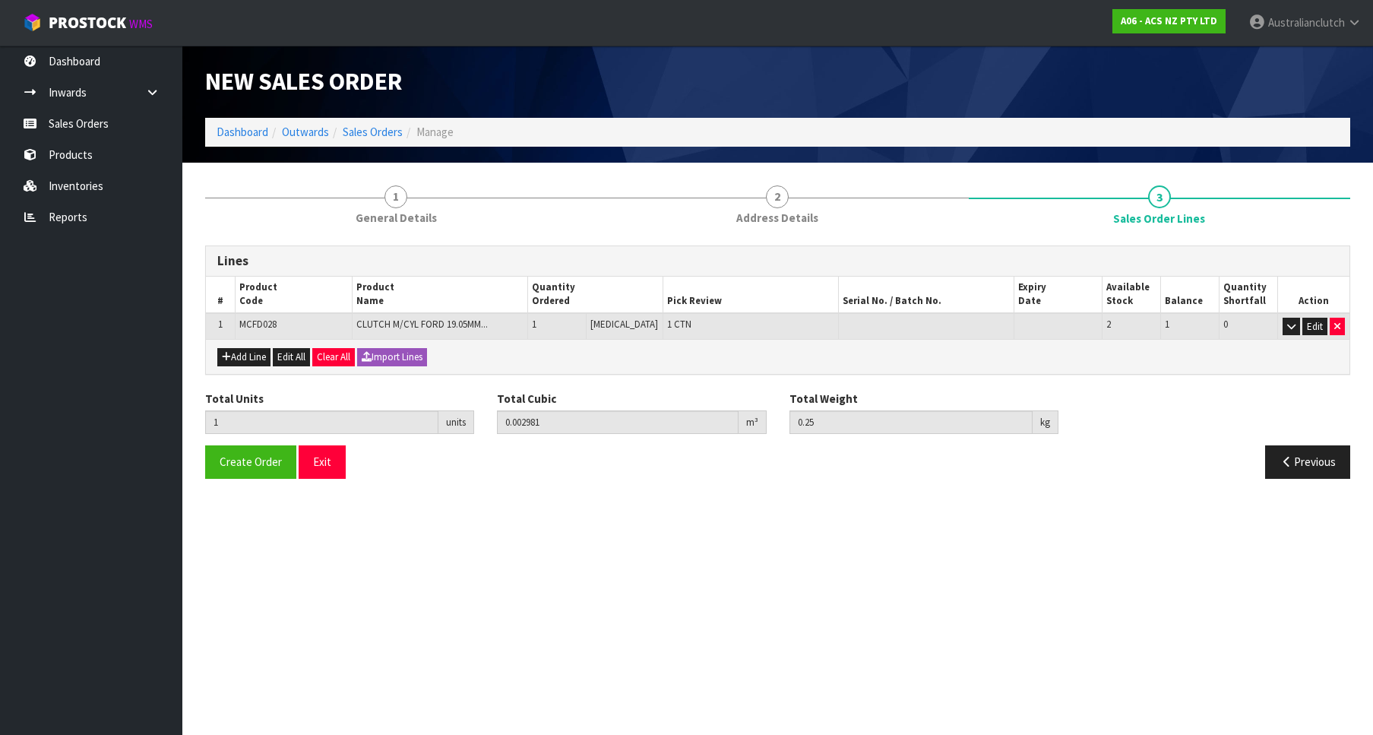
click at [219, 483] on div "Create Order Exit Previous" at bounding box center [778, 467] width 1168 height 44
click at [228, 470] on button "Create Order" at bounding box center [250, 461] width 91 height 33
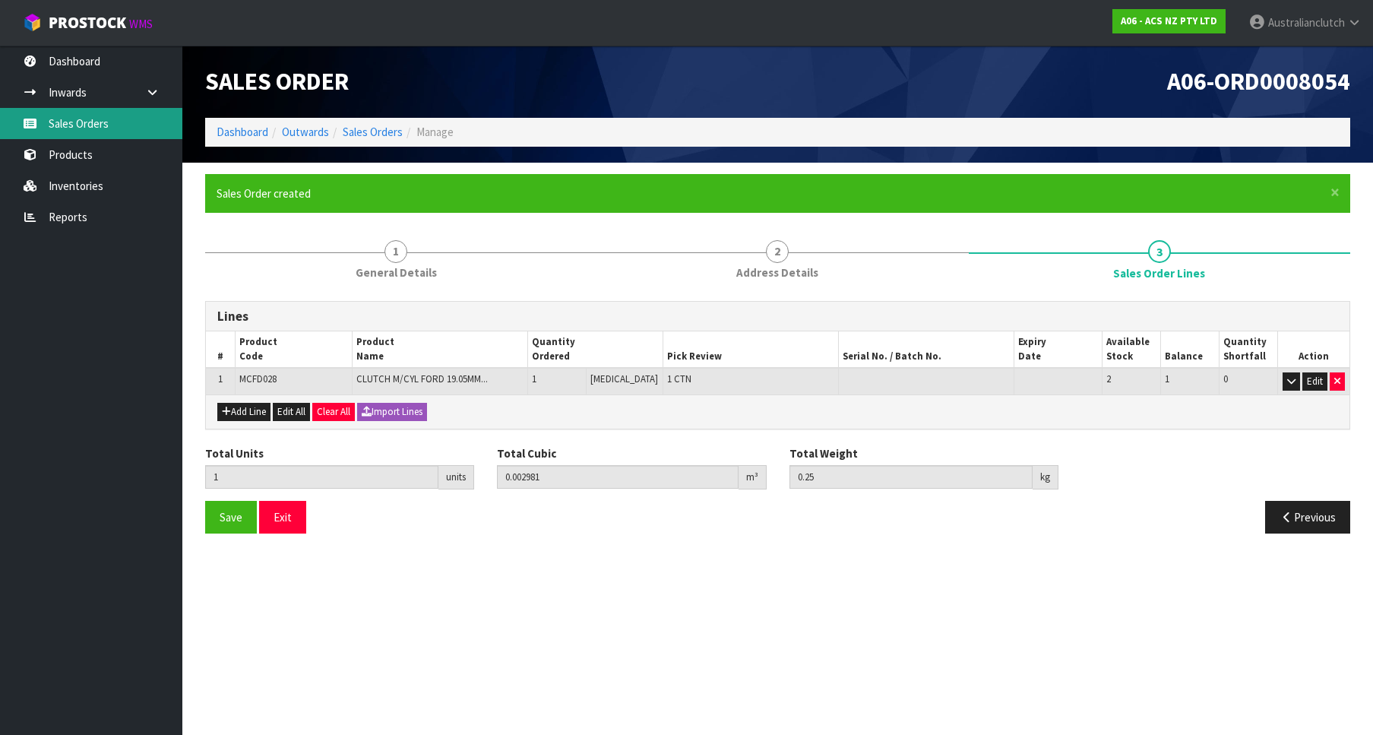
click at [86, 124] on link "Sales Orders" at bounding box center [91, 123] width 182 height 31
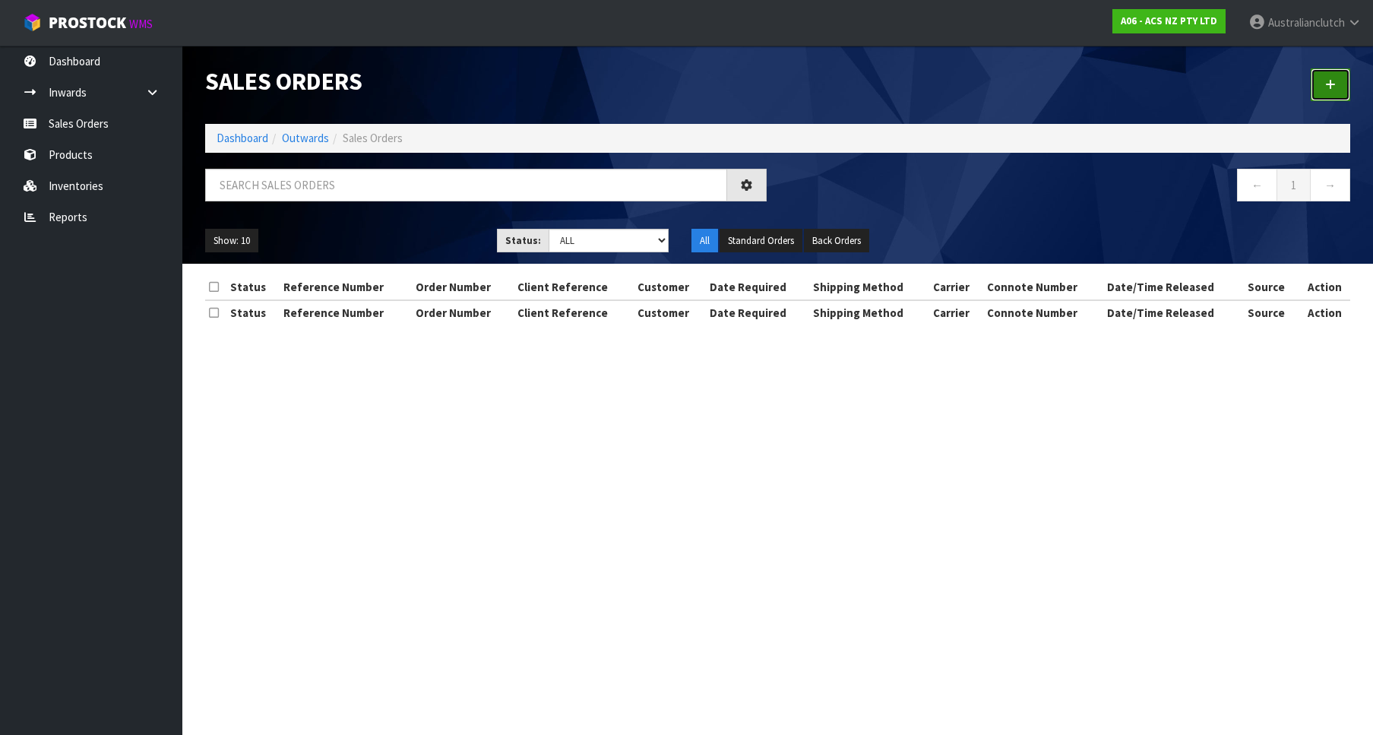
click at [1314, 87] on link at bounding box center [1331, 84] width 40 height 33
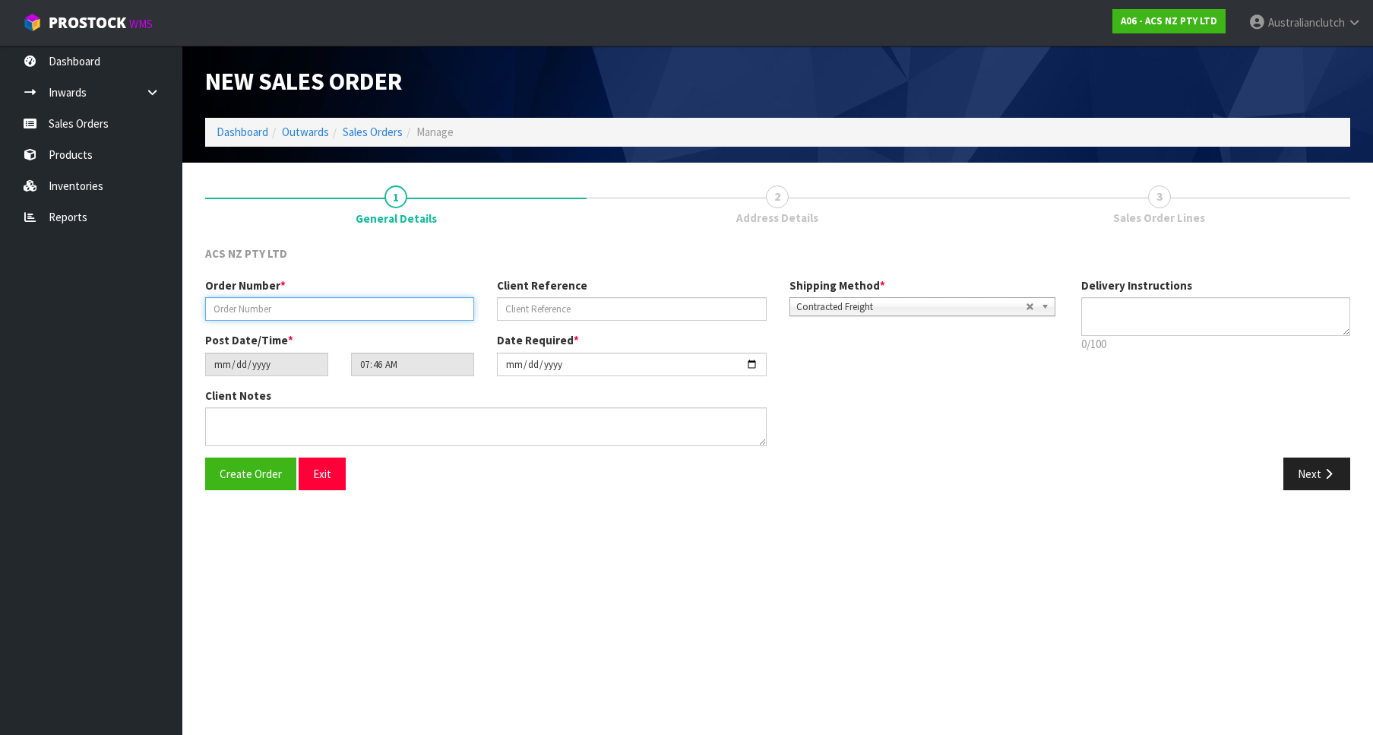
click at [274, 316] on input "text" at bounding box center [339, 309] width 269 height 24
paste input "976055"
type input "976055"
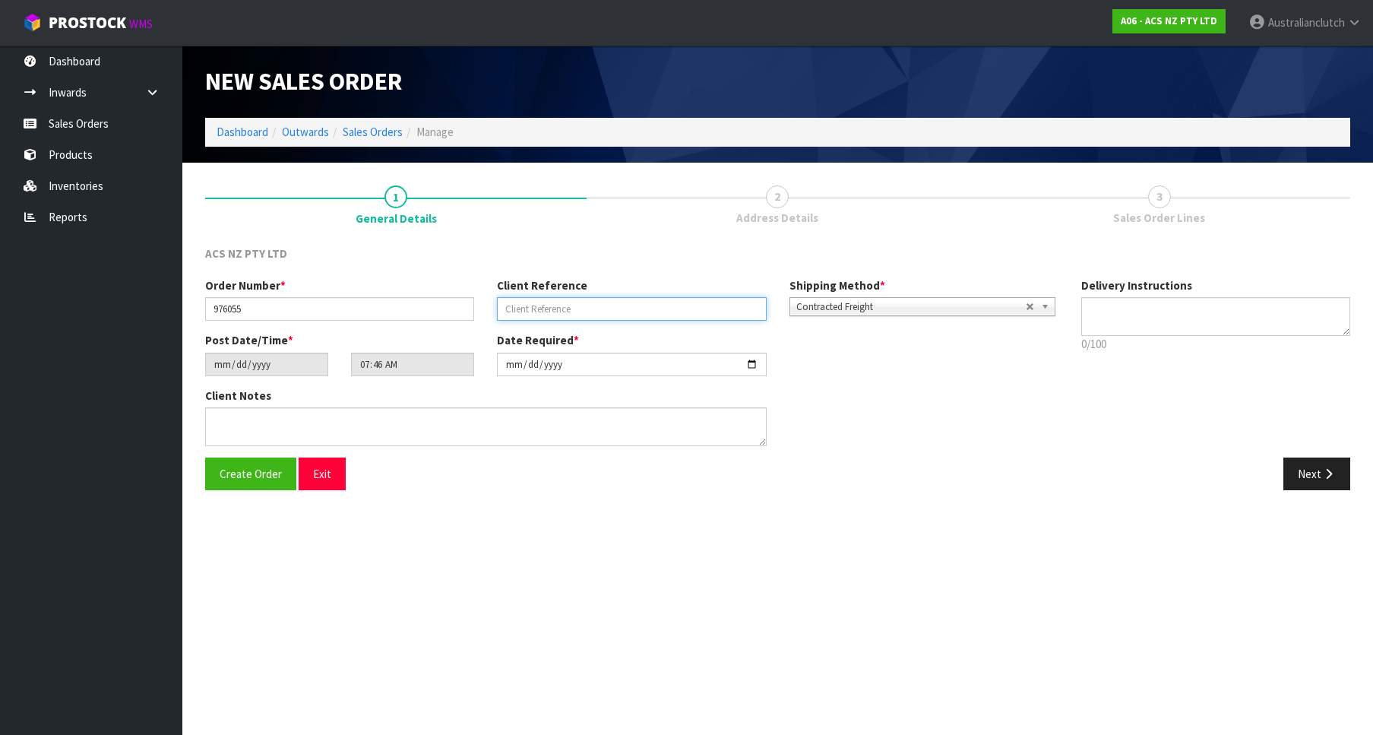
click at [584, 319] on input "text" at bounding box center [631, 309] width 269 height 24
paste input "4706302412"
type input "4706302412"
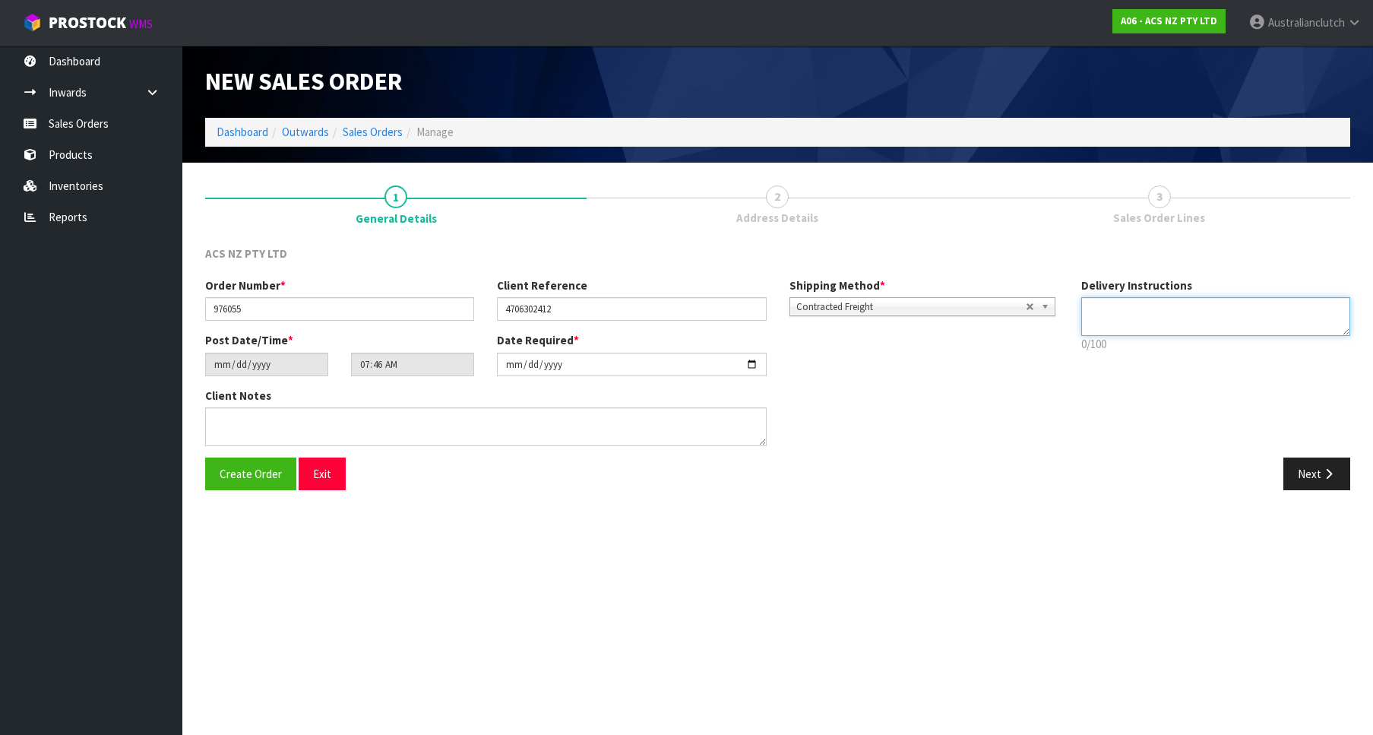
click at [1211, 307] on textarea at bounding box center [1215, 316] width 269 height 39
type textarea "PLEASE SEND VIA NZC"
click at [1309, 451] on div "Order Number * 976055 Client Reference 4706302412 Shipping Method * Pickup Cont…" at bounding box center [778, 367] width 1168 height 180
click at [1317, 458] on button "Next" at bounding box center [1316, 473] width 67 height 33
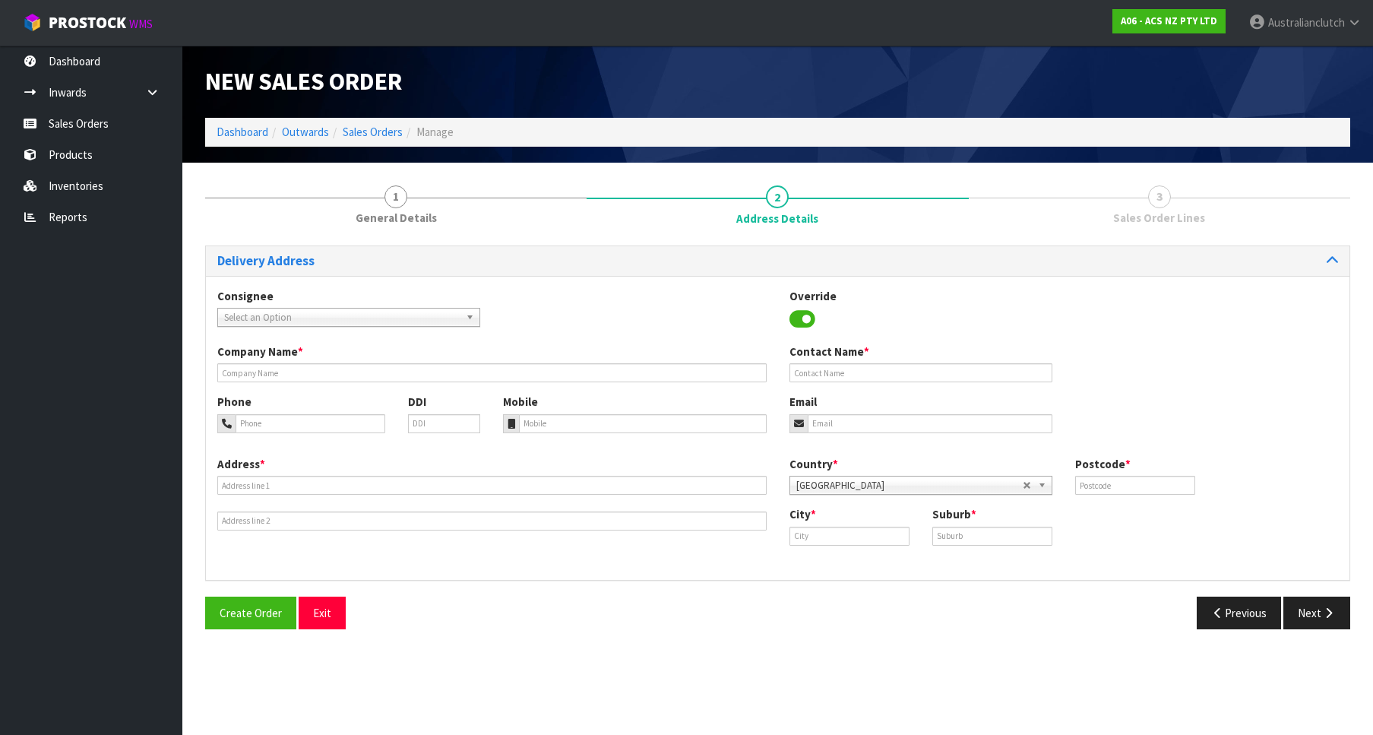
click at [286, 318] on span "Select an Option" at bounding box center [342, 317] width 236 height 18
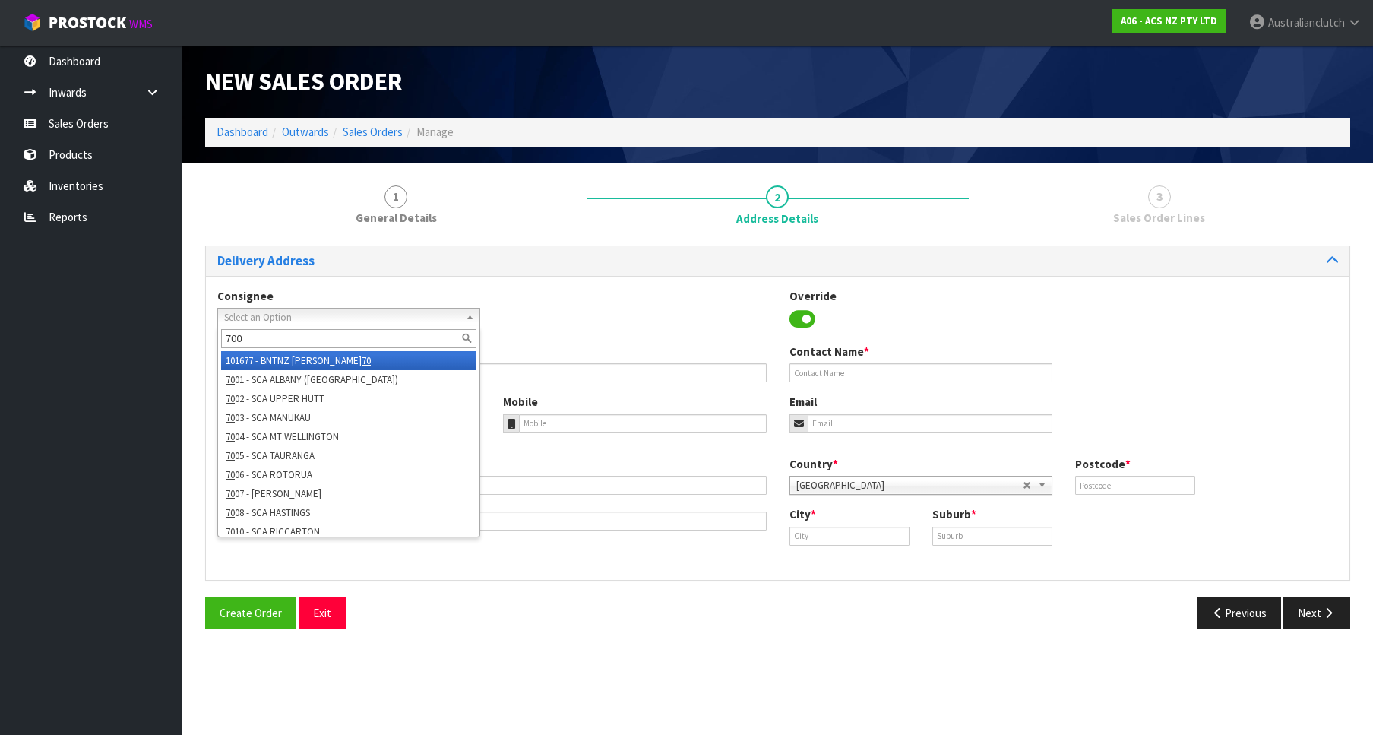
type input "7003"
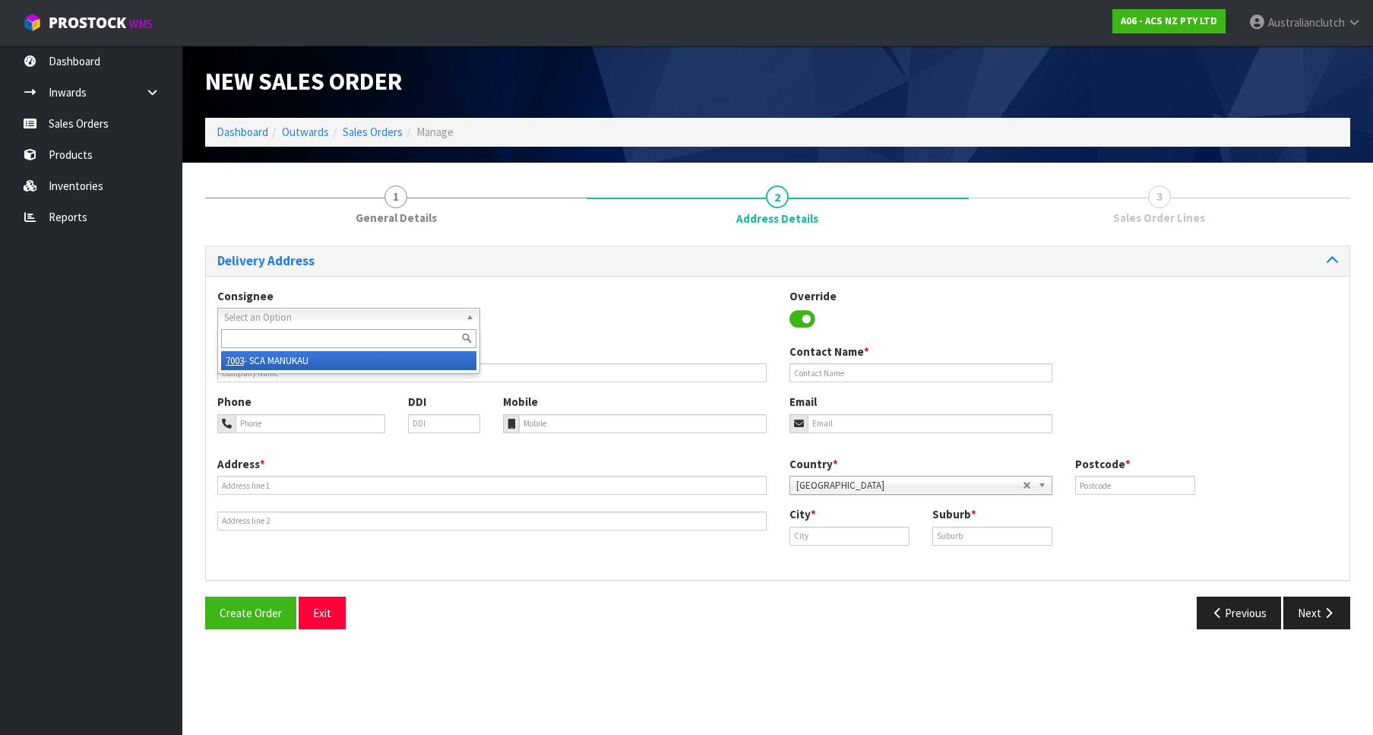
type input "SCA MANUKAU"
type input "09 2504392"
type input "[EMAIL_ADDRESS][DOMAIN_NAME]"
type input "[STREET_ADDRESS]"
type input "2104"
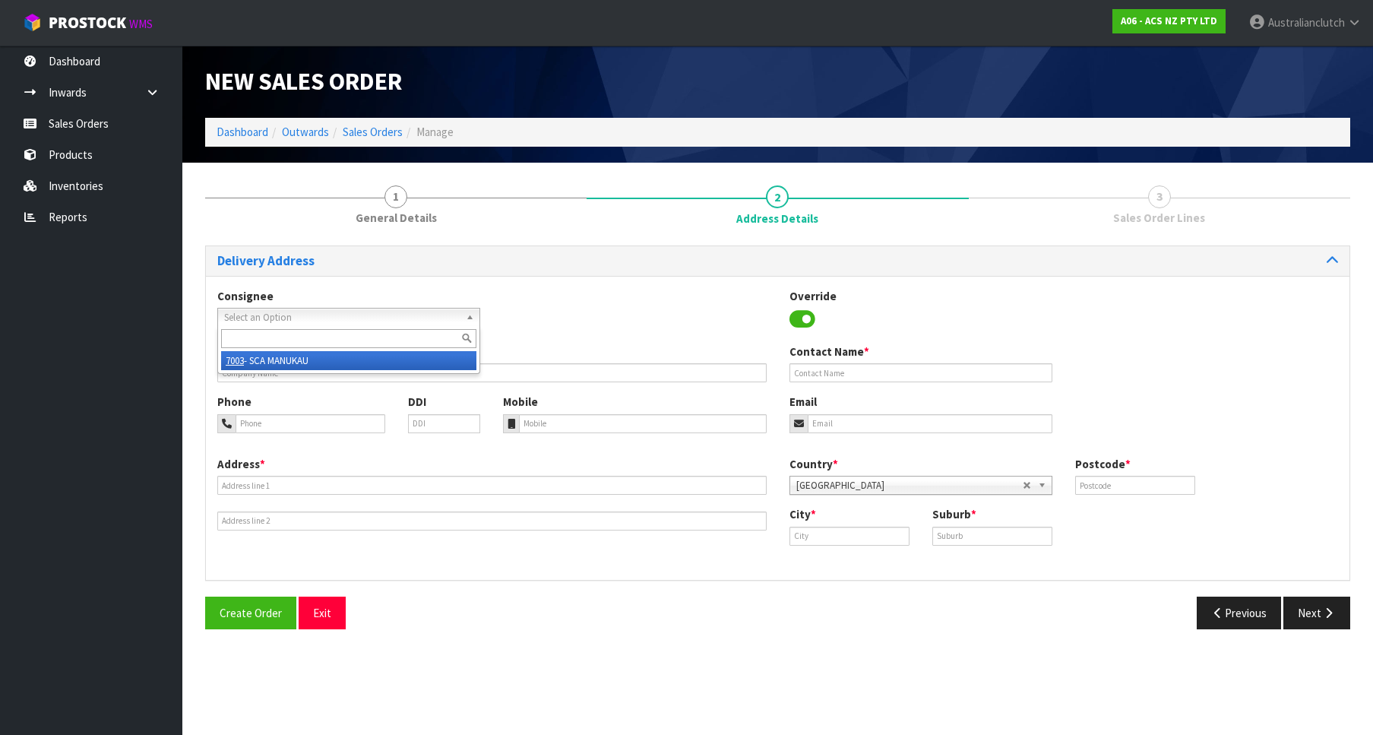
type input "[GEOGRAPHIC_DATA]"
type input "MANUKAU"
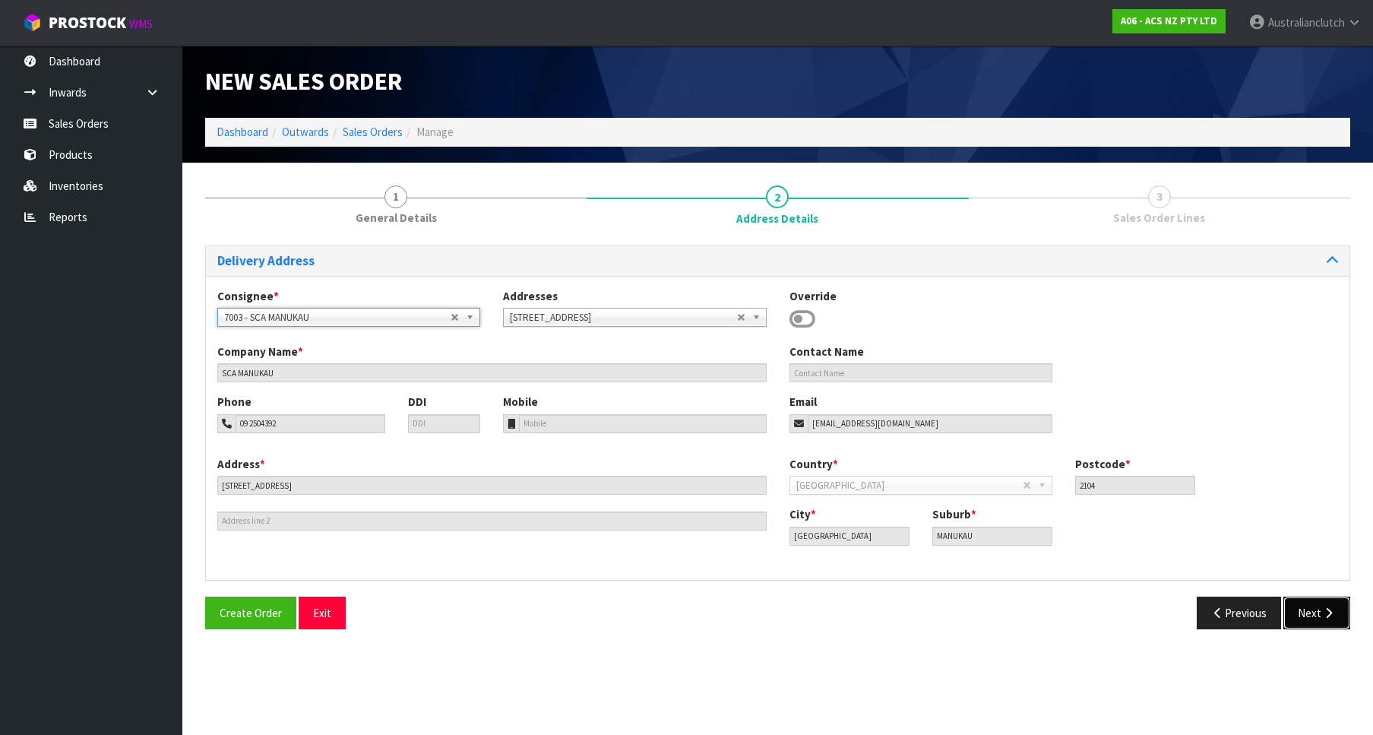
click at [1314, 604] on button "Next" at bounding box center [1316, 612] width 67 height 33
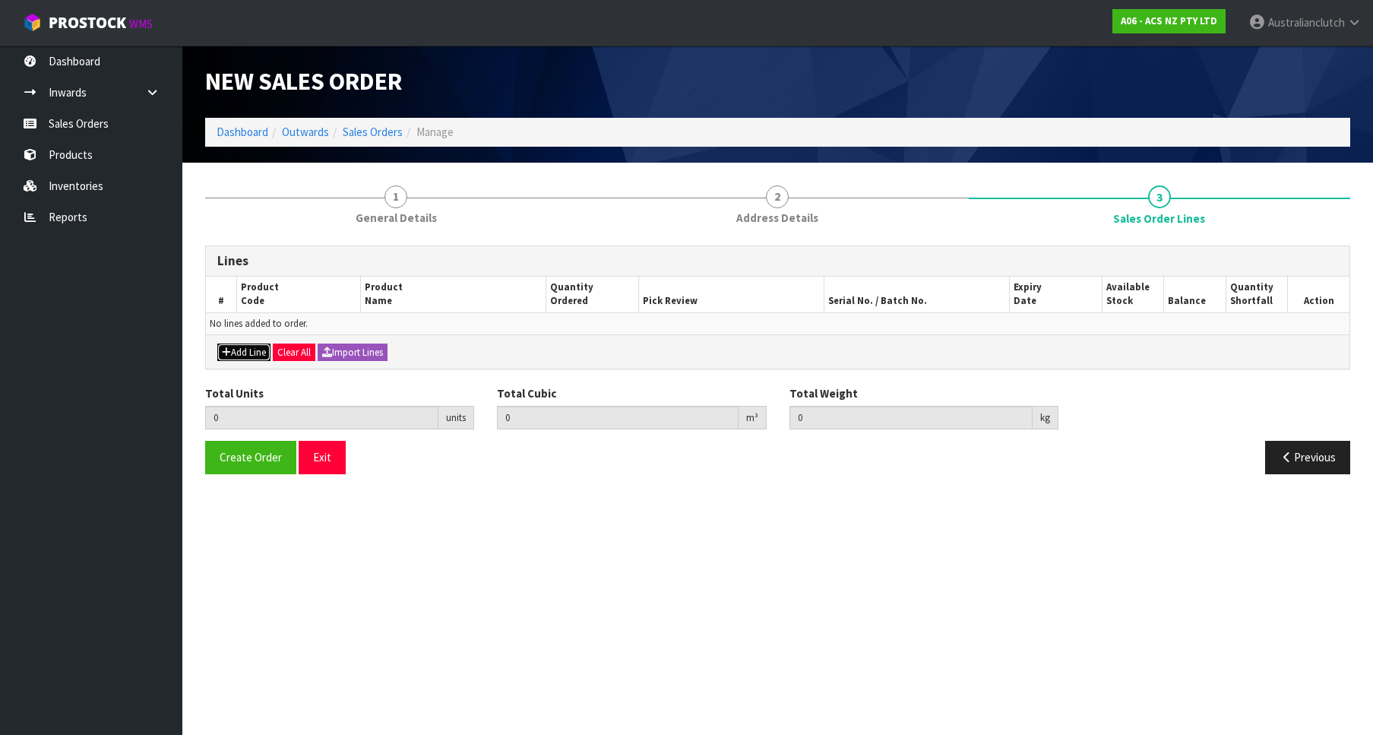
click at [263, 346] on button "Add Line" at bounding box center [243, 352] width 53 height 18
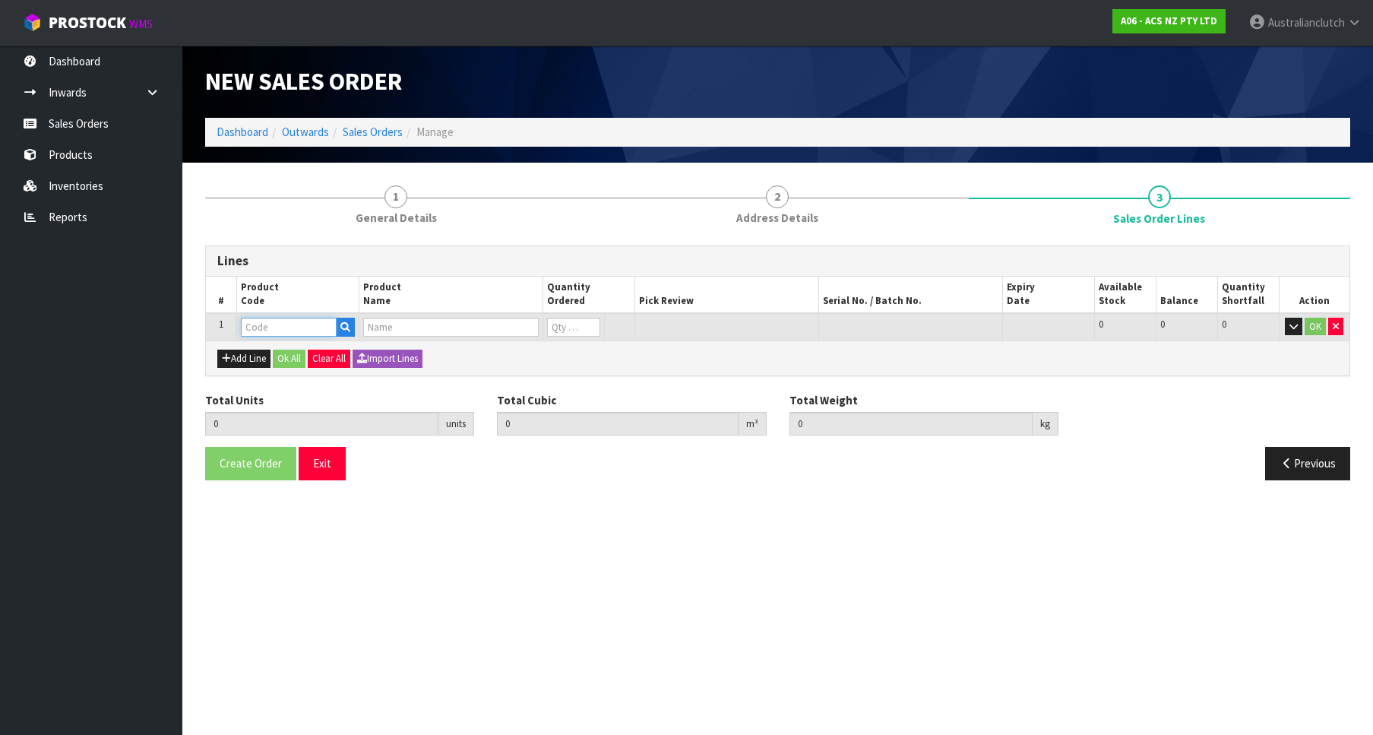
click at [273, 334] on input "text" at bounding box center [289, 327] width 96 height 19
paste input "MCHN005"
type input "MCHN005"
type input "0.000000"
type input "0.000"
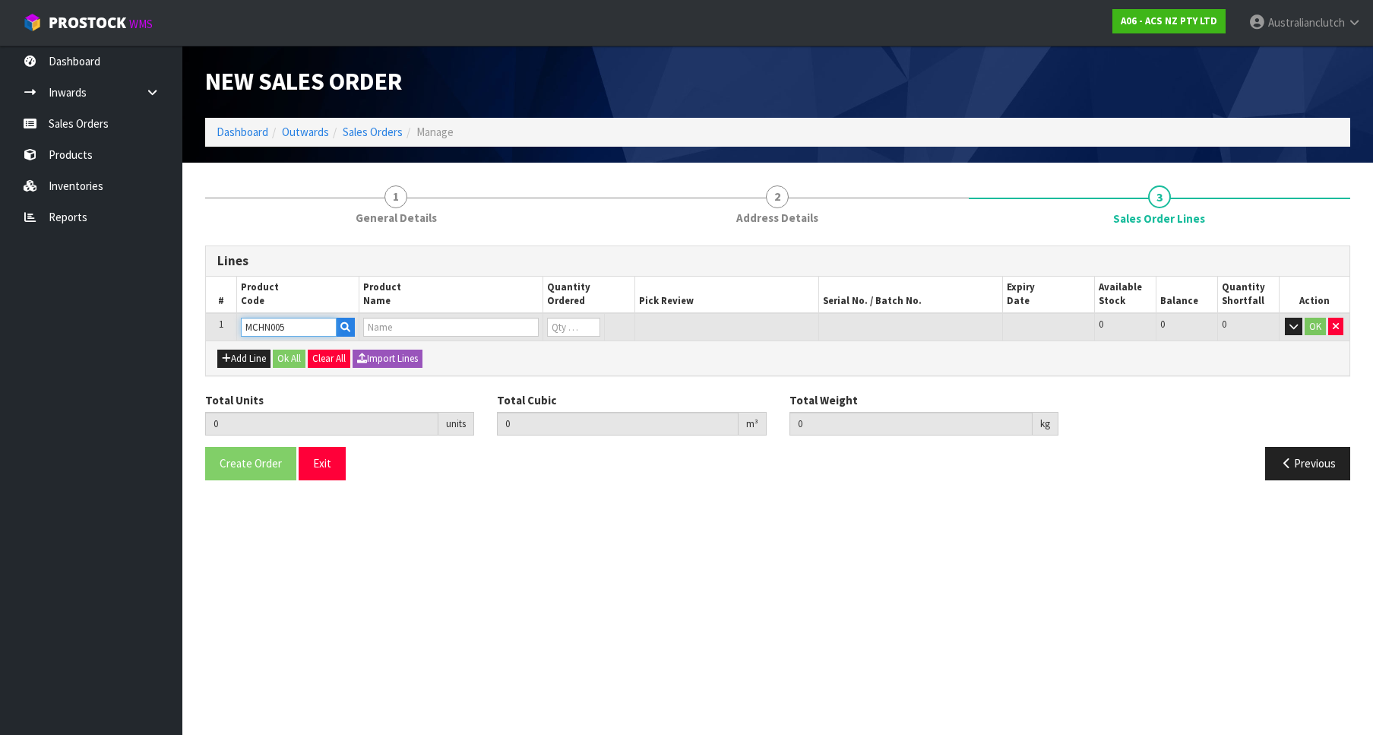
type input "CLUTCH M/CYL HONDA 15.87MM (5/8")"
type input "0"
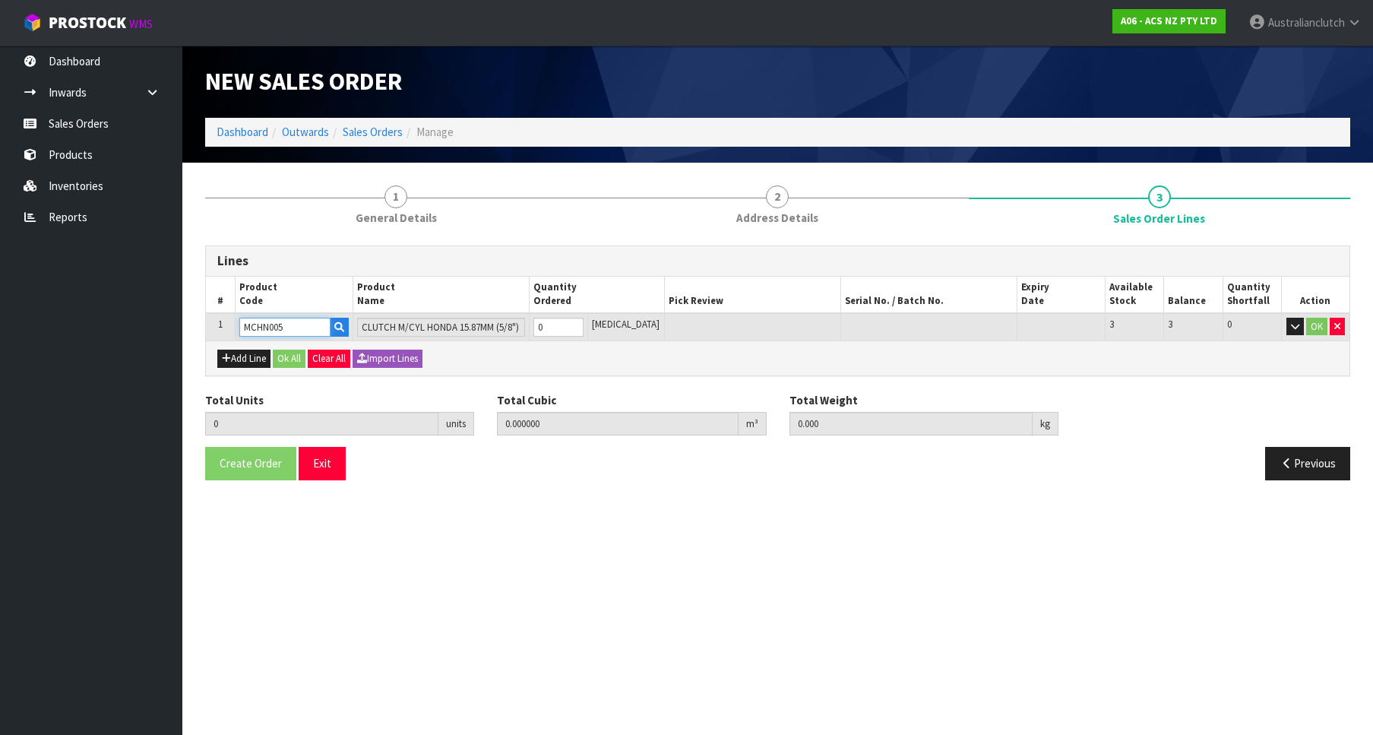
type input "1"
type input "0.002981"
type input "0.75"
type input "1"
click at [584, 326] on input "1" at bounding box center [558, 327] width 50 height 19
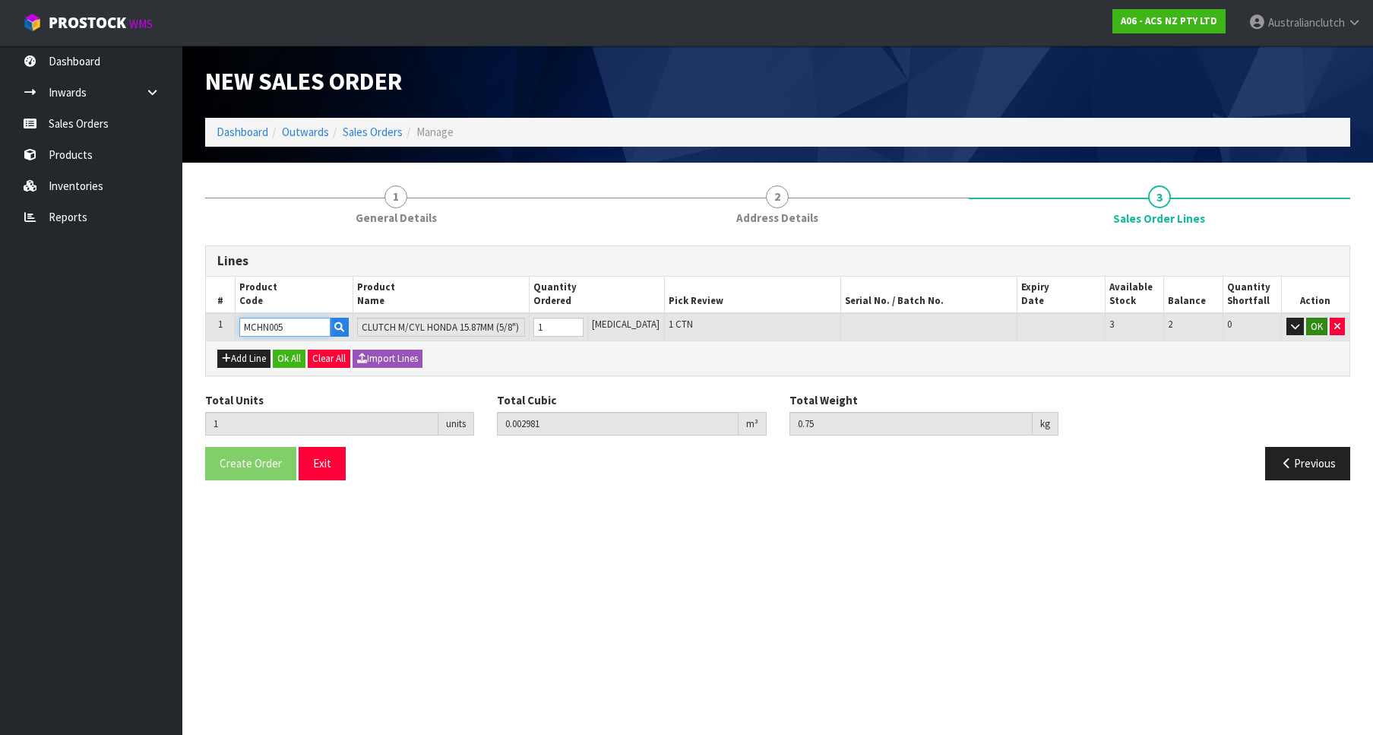
type input "MCHN005"
click at [1312, 324] on button "OK" at bounding box center [1316, 327] width 21 height 18
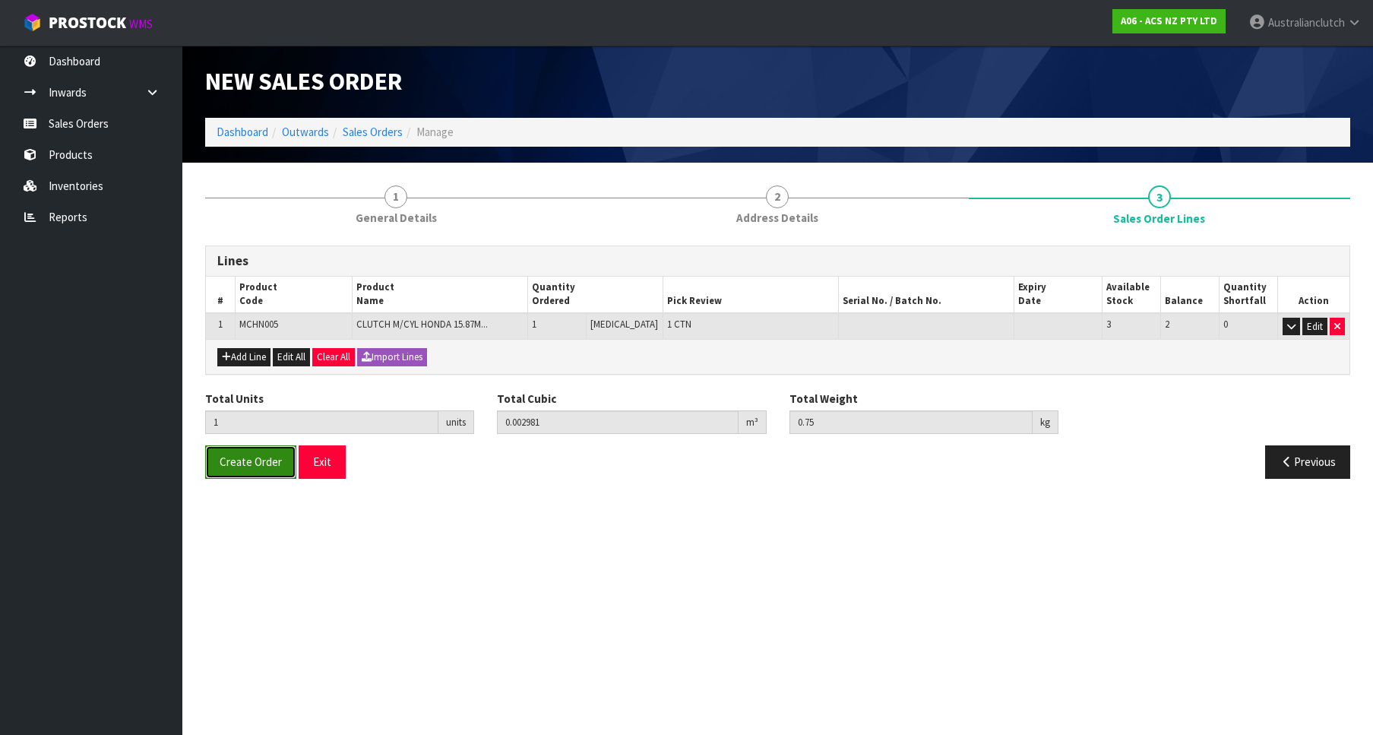
click at [249, 467] on span "Create Order" at bounding box center [251, 461] width 62 height 14
